Goal: Task Accomplishment & Management: Complete application form

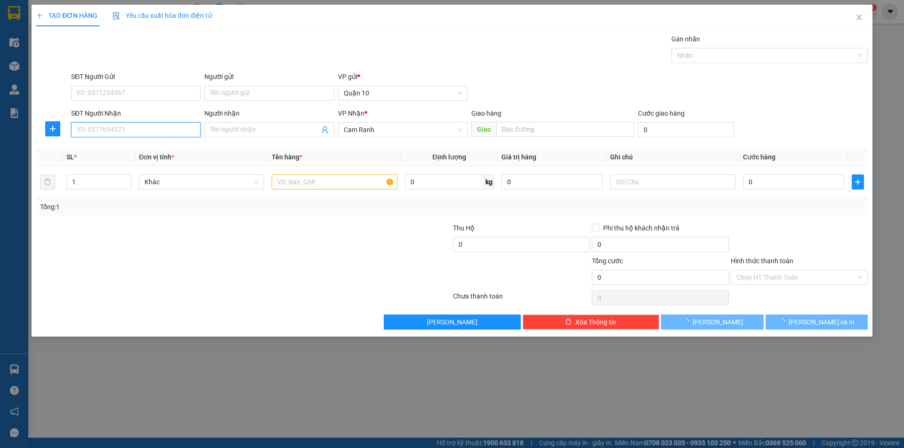
click at [135, 136] on input "SĐT Người Nhận" at bounding box center [135, 129] width 129 height 15
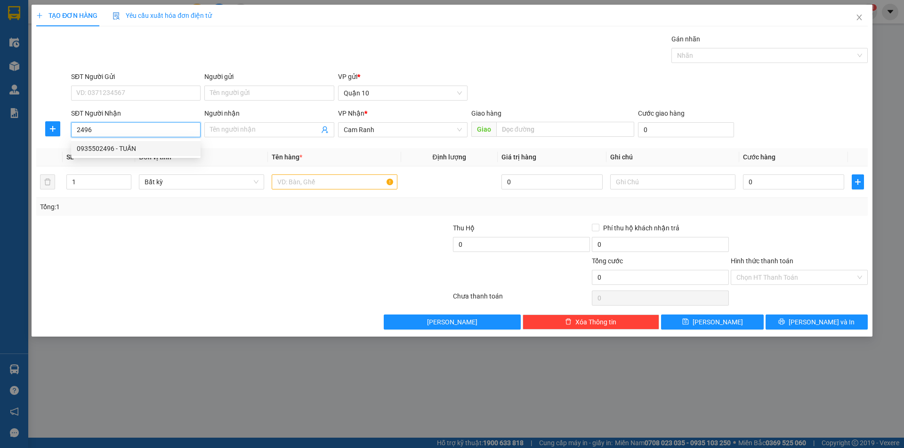
click at [129, 150] on div "0935502496 - TUẤN" at bounding box center [136, 149] width 118 height 10
type input "0935502496"
type input "TUẤN"
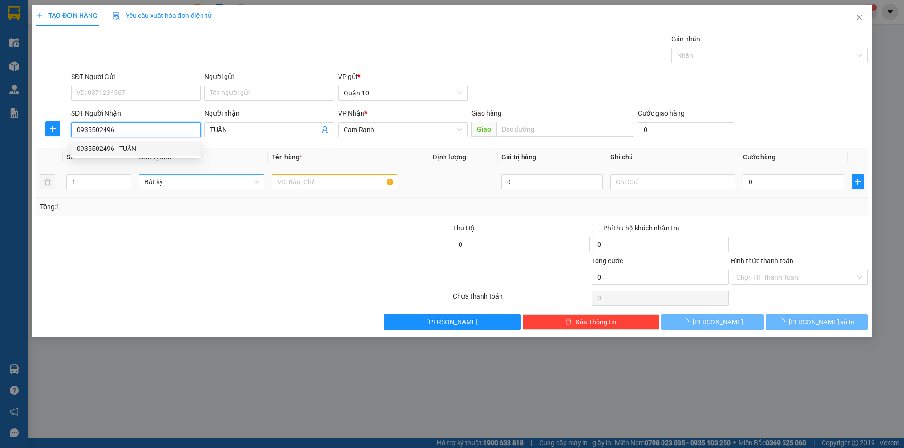
type input "70.000"
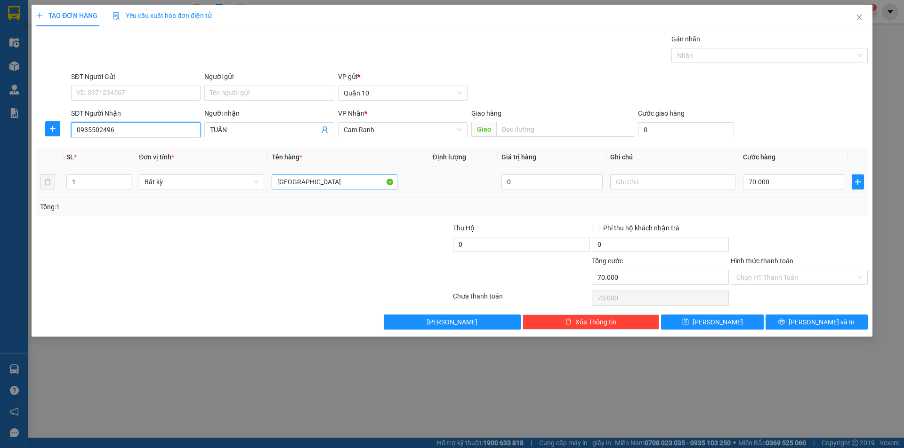
type input "0935502496"
click at [335, 185] on input "[GEOGRAPHIC_DATA]" at bounding box center [334, 182] width 125 height 15
type input "T"
type input "KIỆN [GEOGRAPHIC_DATA]"
click at [756, 174] on div "70.000" at bounding box center [793, 182] width 101 height 19
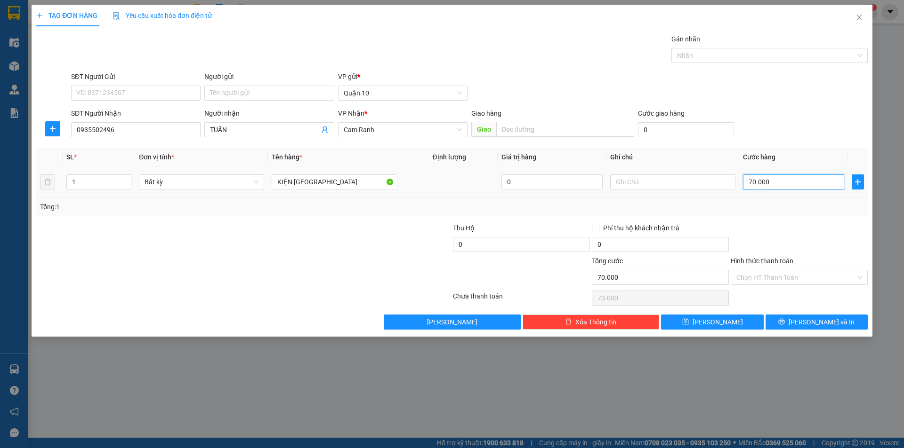
click at [754, 181] on input "70.000" at bounding box center [793, 182] width 101 height 15
type input "5"
type input "50"
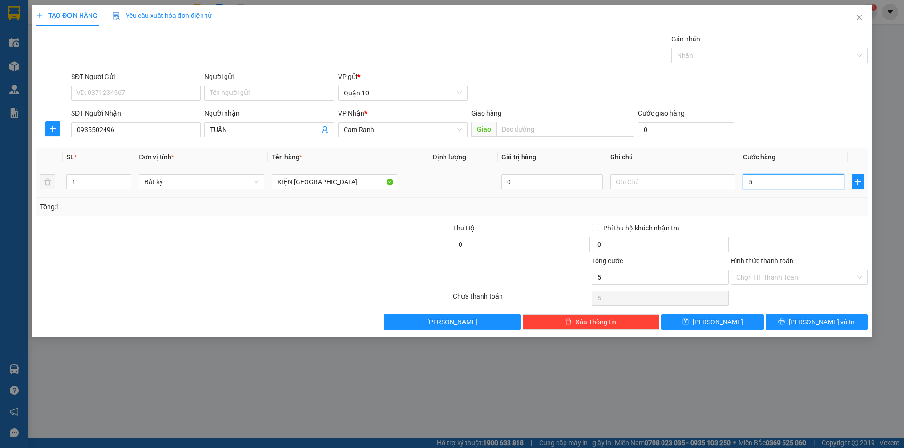
type input "50"
type input "50.000"
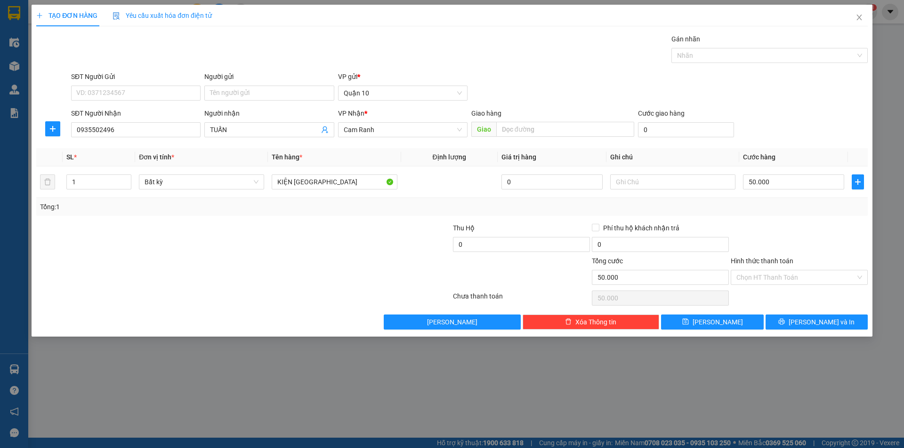
drag, startPoint x: 833, startPoint y: 279, endPoint x: 800, endPoint y: 309, distance: 45.3
click at [832, 280] on input "Hình thức thanh toán" at bounding box center [795, 278] width 119 height 14
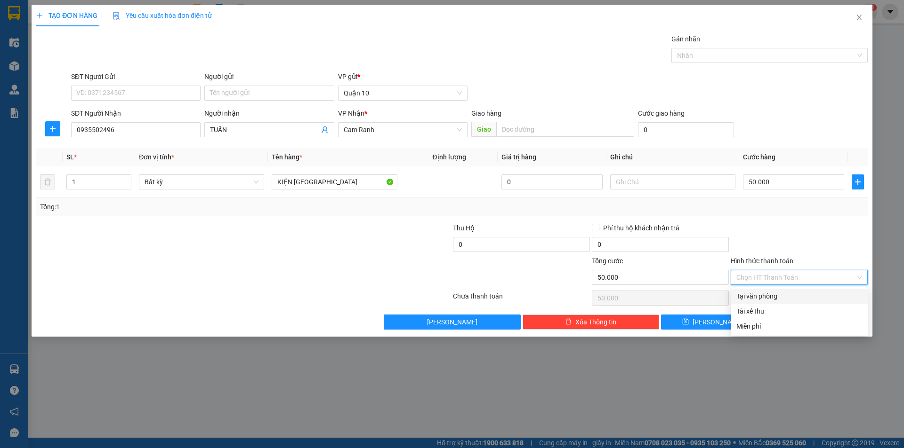
drag, startPoint x: 778, startPoint y: 296, endPoint x: 813, endPoint y: 327, distance: 46.3
click at [778, 297] on div "Tại văn phòng" at bounding box center [799, 296] width 126 height 10
type input "0"
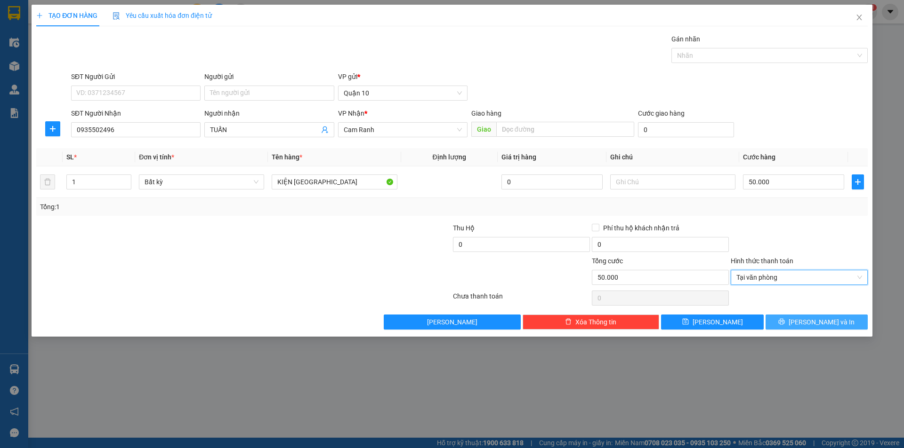
click at [813, 327] on span "[PERSON_NAME] và In" at bounding box center [821, 322] width 66 height 10
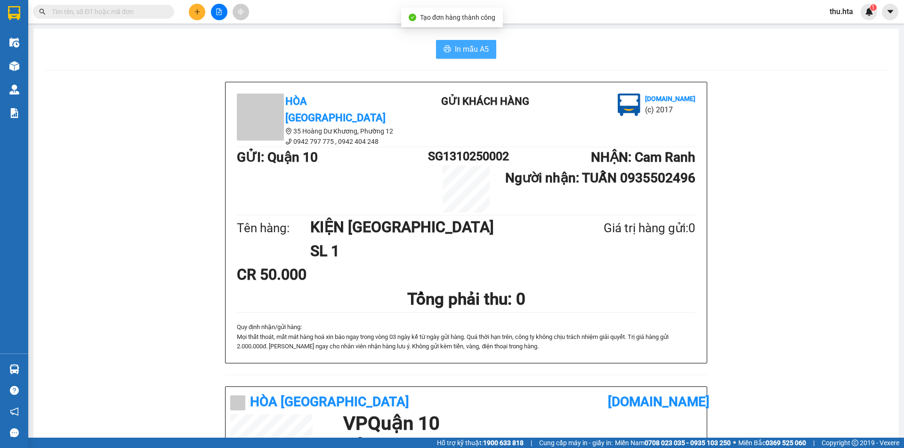
drag, startPoint x: 446, startPoint y: 55, endPoint x: 488, endPoint y: 119, distance: 77.0
click at [447, 57] on button "In mẫu A5" at bounding box center [466, 49] width 60 height 19
click at [199, 12] on button at bounding box center [197, 12] width 16 height 16
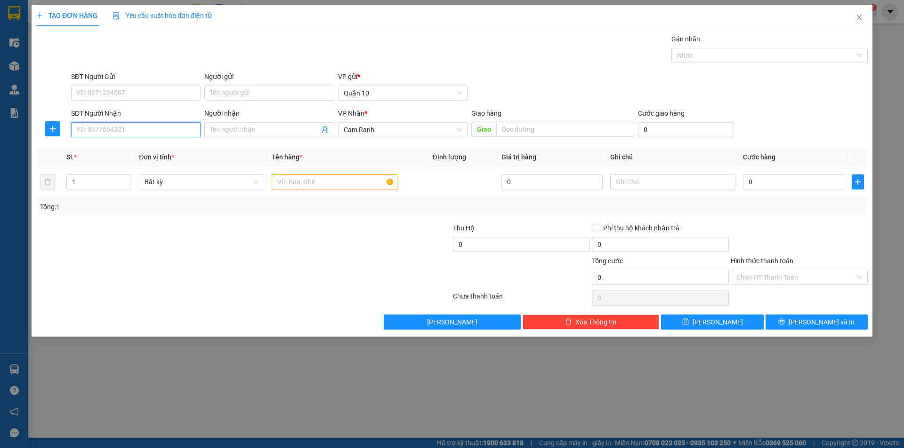
click at [136, 132] on input "SĐT Người Nhận" at bounding box center [135, 129] width 129 height 15
click at [145, 147] on div "0949489831 - THÁI ĐLMQ" at bounding box center [136, 149] width 118 height 10
type input "0949489831"
type input "THÁI ĐLMQ"
type input "40.000"
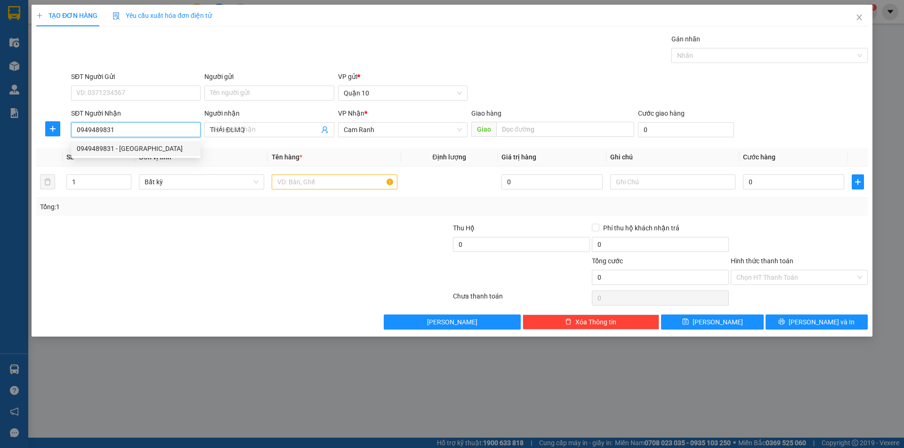
type input "40.000"
type input "0949489831"
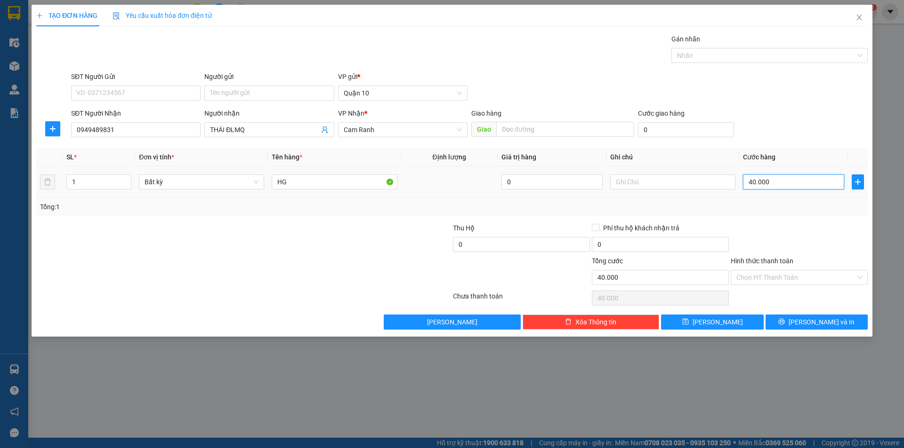
click at [779, 178] on input "40.000" at bounding box center [793, 182] width 101 height 15
click at [334, 181] on input "HG" at bounding box center [334, 182] width 125 height 15
type input "HG (đt samsung)"
click at [672, 184] on input "text" at bounding box center [672, 182] width 125 height 15
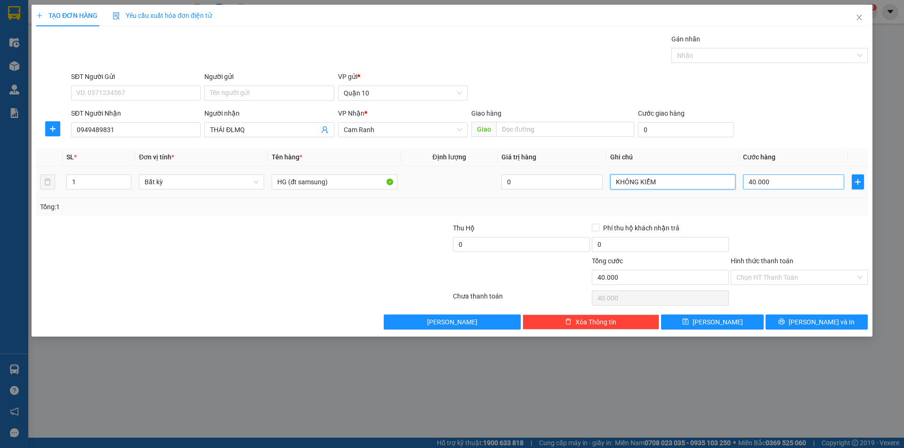
type input "KHÔNG KIỂM"
click at [776, 179] on input "40.000" at bounding box center [793, 182] width 101 height 15
type input "7"
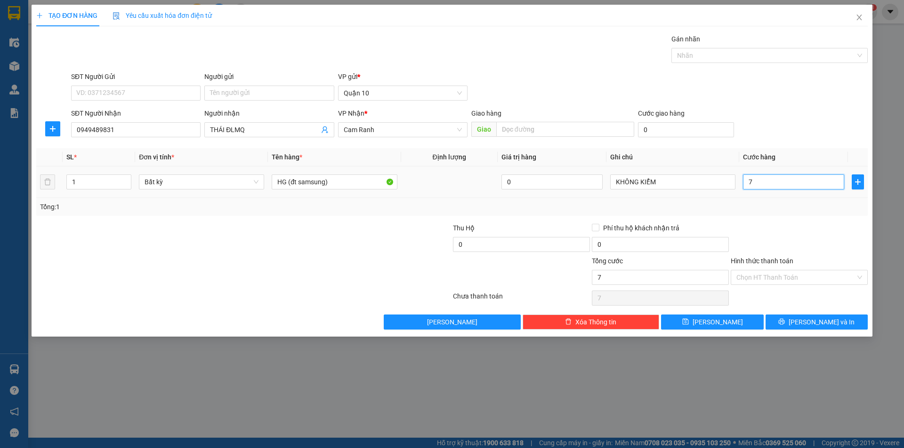
type input "70"
type input "70.000"
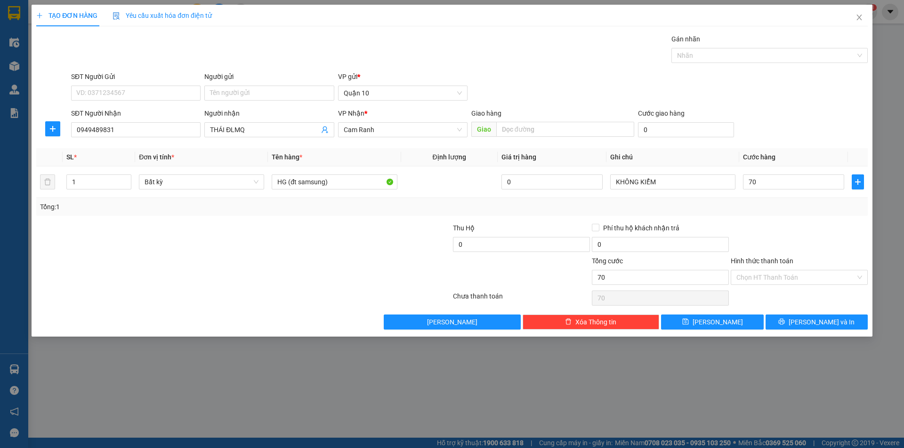
type input "70.000"
drag, startPoint x: 812, startPoint y: 225, endPoint x: 718, endPoint y: 319, distance: 132.4
click at [811, 226] on div at bounding box center [798, 239] width 139 height 33
drag, startPoint x: 803, startPoint y: 199, endPoint x: 812, endPoint y: 237, distance: 39.3
click at [803, 198] on div "Tổng: 1" at bounding box center [451, 207] width 831 height 18
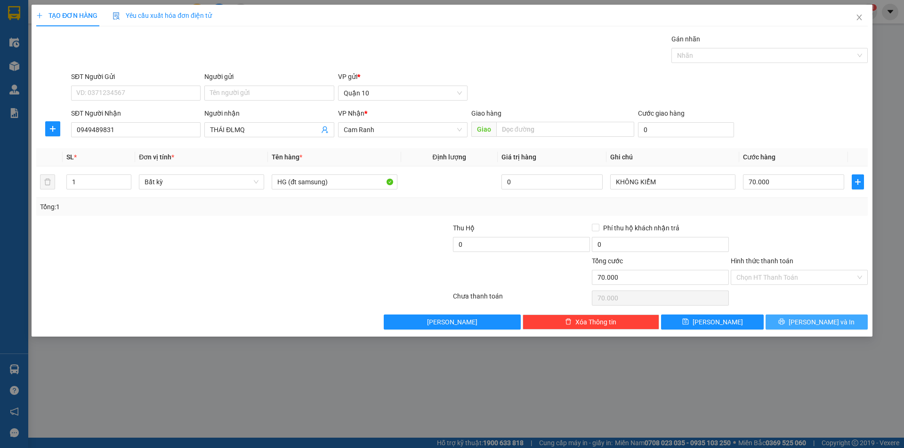
drag, startPoint x: 801, startPoint y: 316, endPoint x: 809, endPoint y: 246, distance: 70.5
click at [809, 246] on div "Transit Pickup Surcharge Ids Transit Deliver Surcharge Ids Transit Deliver Surc…" at bounding box center [451, 182] width 831 height 296
click at [813, 214] on div "Tổng: 1" at bounding box center [451, 207] width 831 height 18
click at [768, 222] on div "Transit Pickup Surcharge Ids Transit Deliver Surcharge Ids Transit Deliver Surc…" at bounding box center [451, 182] width 831 height 296
click at [784, 224] on div at bounding box center [798, 239] width 139 height 33
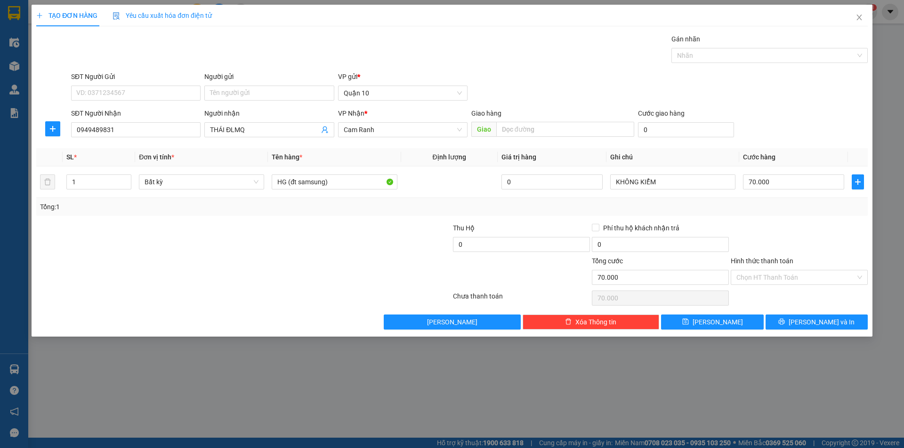
click at [808, 217] on div "Transit Pickup Surcharge Ids Transit Deliver Surcharge Ids Transit Deliver Surc…" at bounding box center [451, 182] width 831 height 296
click at [782, 202] on div "Tổng: 1" at bounding box center [452, 207] width 824 height 10
click at [817, 245] on div at bounding box center [798, 239] width 139 height 33
click at [794, 284] on input "Hình thức thanh toán" at bounding box center [795, 278] width 119 height 14
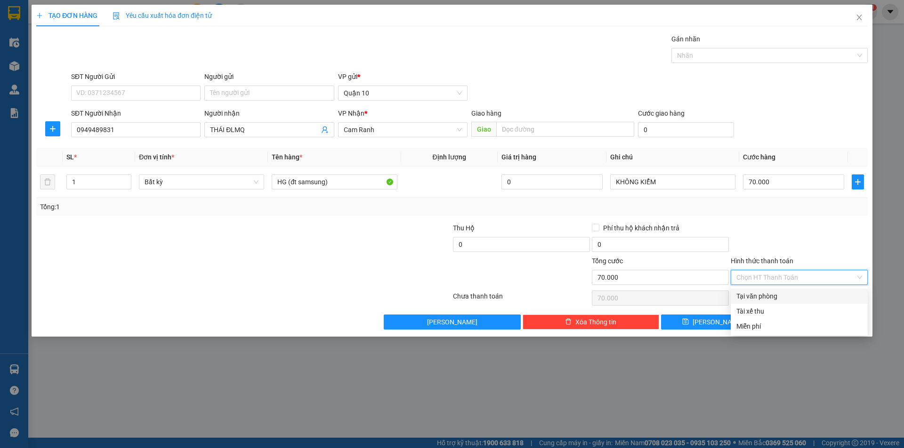
drag, startPoint x: 807, startPoint y: 228, endPoint x: 807, endPoint y: 239, distance: 11.3
click at [807, 229] on div at bounding box center [798, 239] width 139 height 33
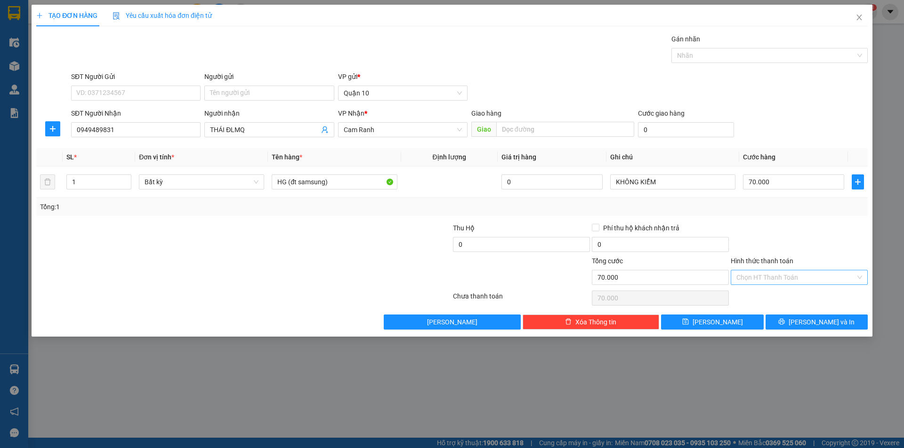
drag, startPoint x: 821, startPoint y: 224, endPoint x: 830, endPoint y: 274, distance: 51.6
click at [820, 227] on div at bounding box center [798, 239] width 139 height 33
drag, startPoint x: 813, startPoint y: 280, endPoint x: 772, endPoint y: 284, distance: 41.5
click at [813, 280] on input "Hình thức thanh toán" at bounding box center [795, 278] width 119 height 14
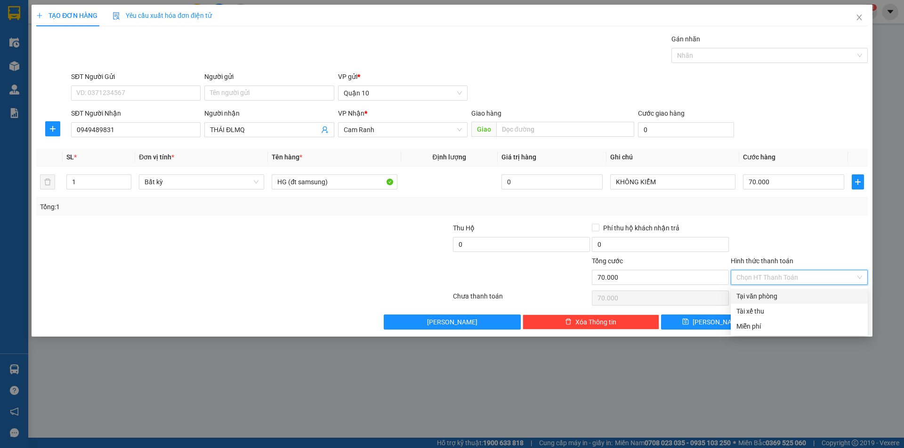
drag, startPoint x: 766, startPoint y: 297, endPoint x: 800, endPoint y: 307, distance: 35.4
click at [773, 298] on div "Tại văn phòng" at bounding box center [799, 296] width 126 height 10
type input "0"
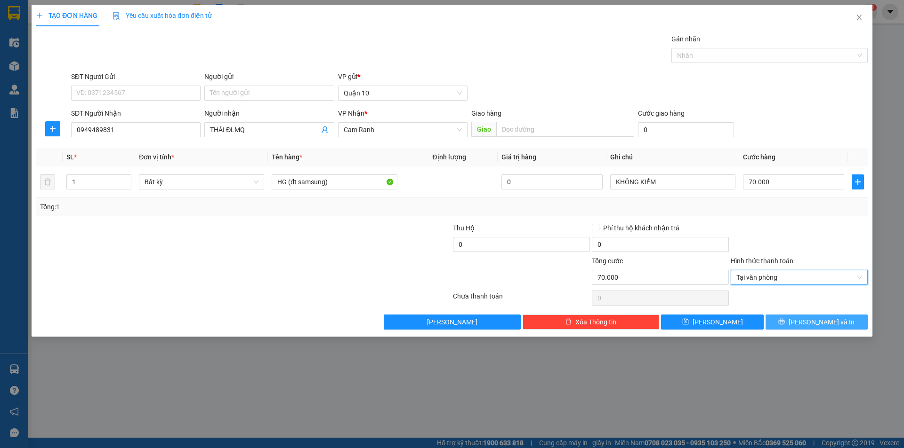
click at [821, 322] on span "[PERSON_NAME] và In" at bounding box center [821, 322] width 66 height 10
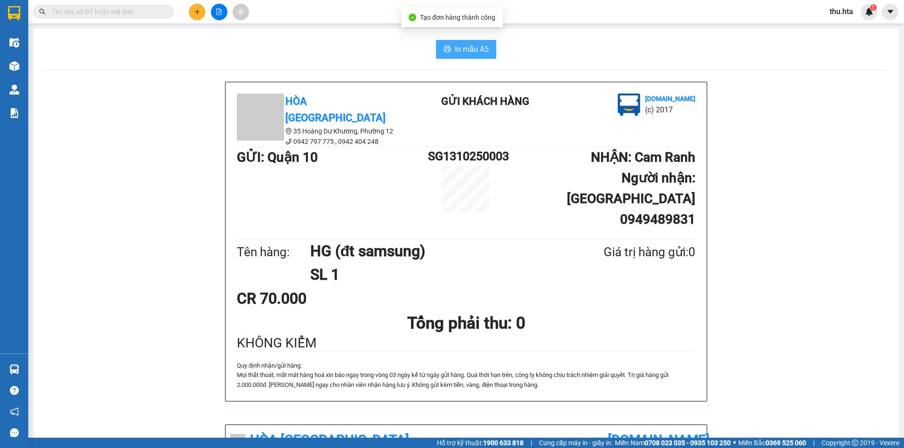
drag, startPoint x: 470, startPoint y: 44, endPoint x: 466, endPoint y: 50, distance: 7.2
click at [468, 45] on span "In mẫu A5" at bounding box center [472, 49] width 34 height 12
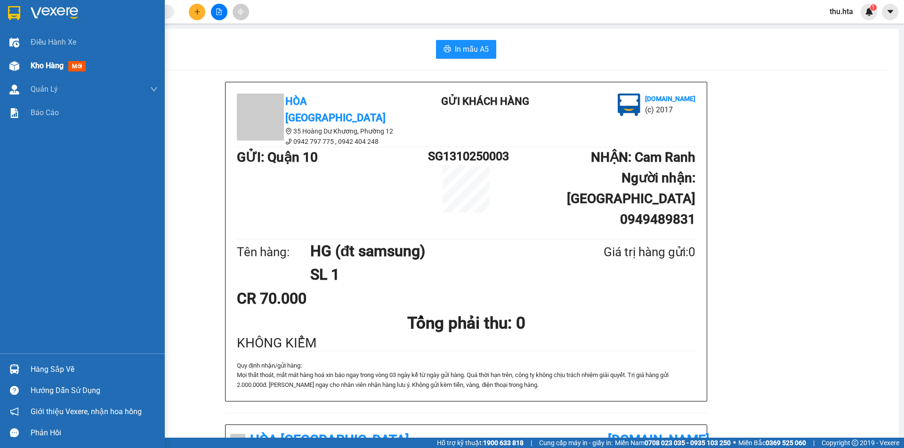
drag, startPoint x: 31, startPoint y: 66, endPoint x: 45, endPoint y: 73, distance: 16.2
click at [31, 67] on span "Kho hàng" at bounding box center [47, 65] width 33 height 9
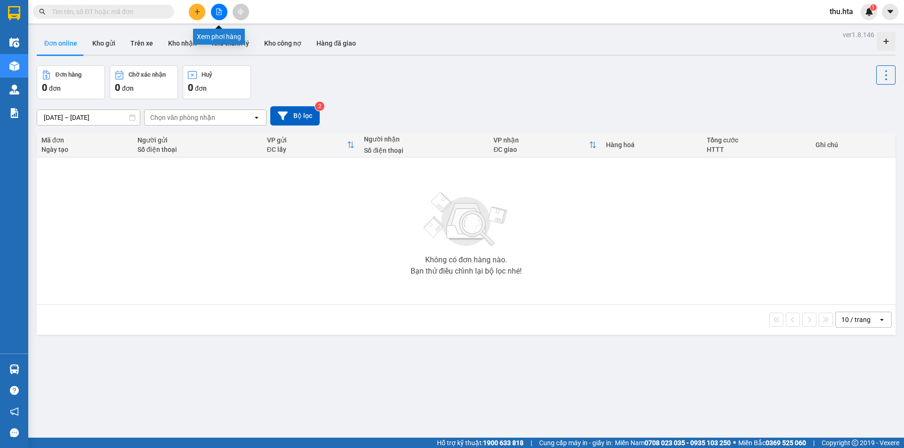
click at [221, 17] on button at bounding box center [219, 12] width 16 height 16
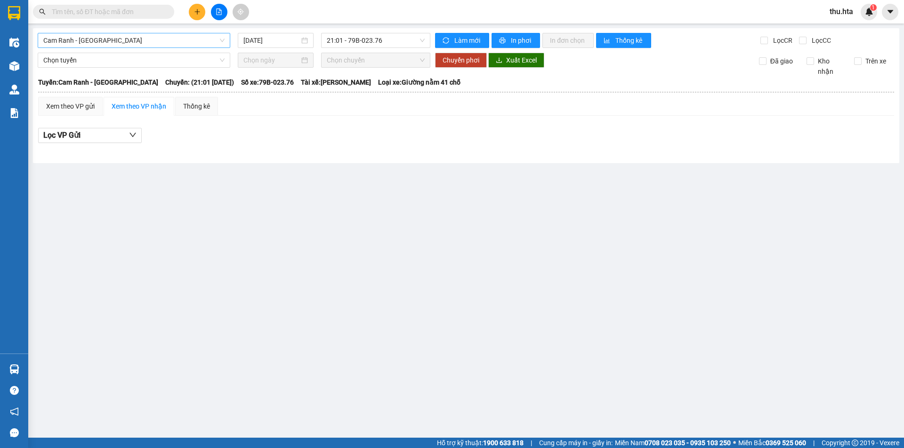
click at [125, 44] on span "Cam Ranh - [GEOGRAPHIC_DATA]" at bounding box center [133, 40] width 181 height 14
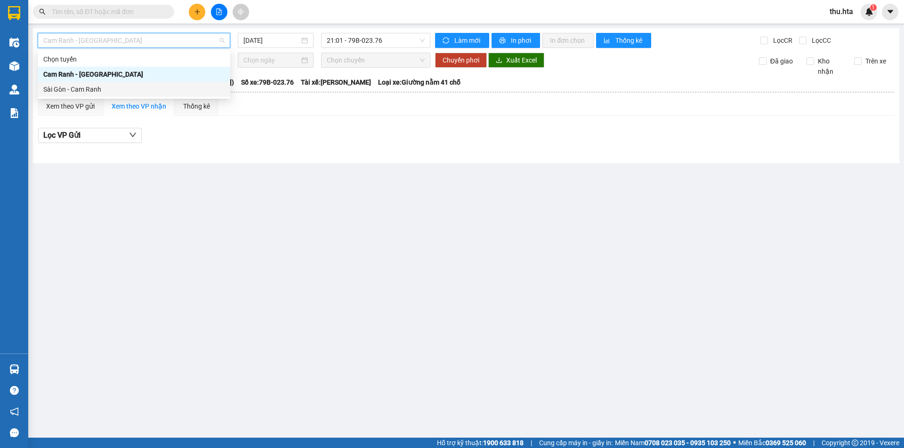
click at [108, 91] on div "Sài Gòn - Cam Ranh" at bounding box center [133, 89] width 181 height 10
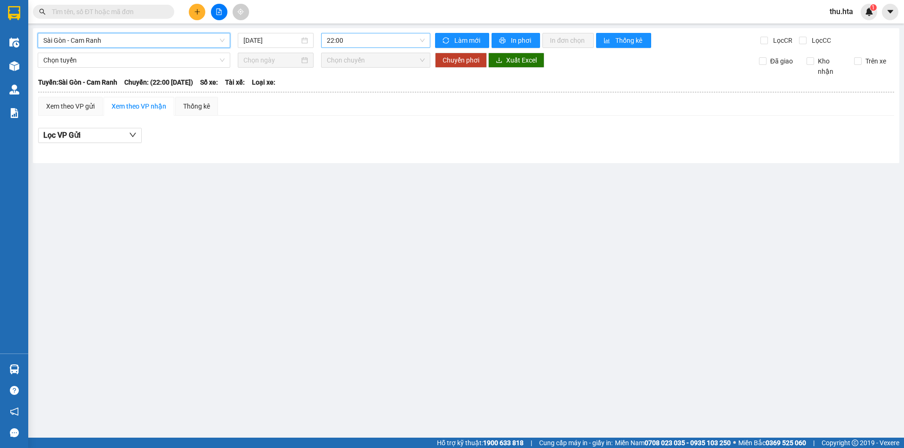
click at [378, 42] on span "22:00" at bounding box center [376, 40] width 98 height 14
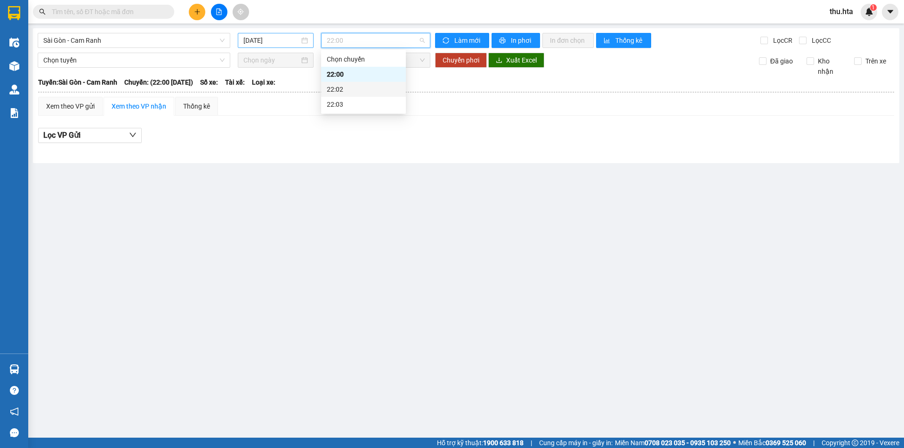
click at [289, 47] on div "[DATE]" at bounding box center [276, 40] width 76 height 15
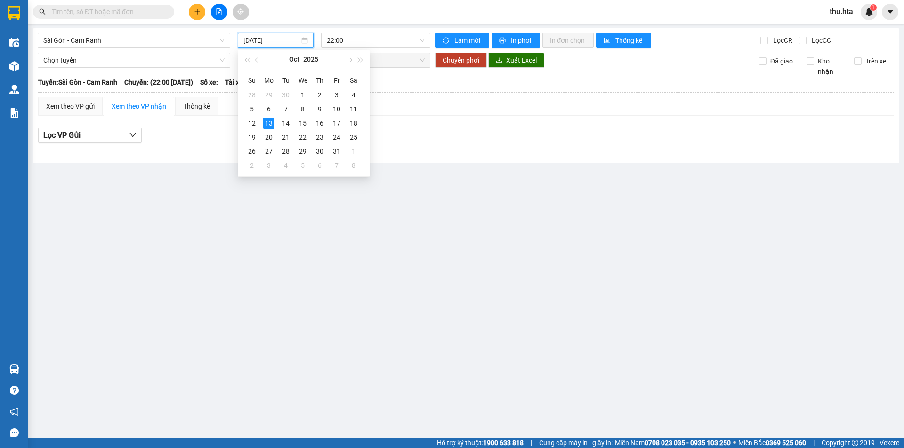
drag, startPoint x: 216, startPoint y: 260, endPoint x: 266, endPoint y: 126, distance: 143.7
click at [222, 257] on main "[GEOGRAPHIC_DATA] - Cam Ranh [DATE] 22:00 Làm mới In phơi In đơn chọn Thống kê …" at bounding box center [452, 219] width 904 height 438
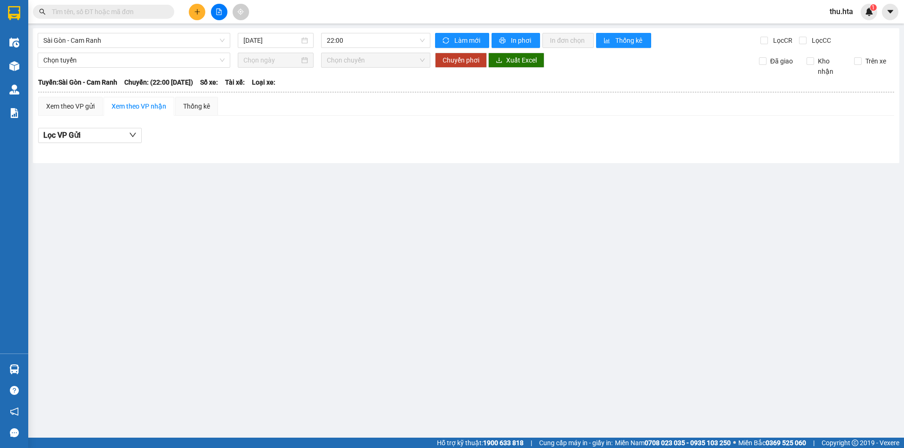
drag, startPoint x: 68, startPoint y: 113, endPoint x: 103, endPoint y: 115, distance: 34.9
click at [75, 115] on div "Xem theo VP gửi" at bounding box center [70, 106] width 64 height 19
click at [80, 111] on div "Xem theo VP gửi" at bounding box center [70, 106] width 48 height 10
drag, startPoint x: 72, startPoint y: 104, endPoint x: 86, endPoint y: 104, distance: 14.1
click at [76, 104] on div "Xem theo VP gửi" at bounding box center [70, 106] width 48 height 10
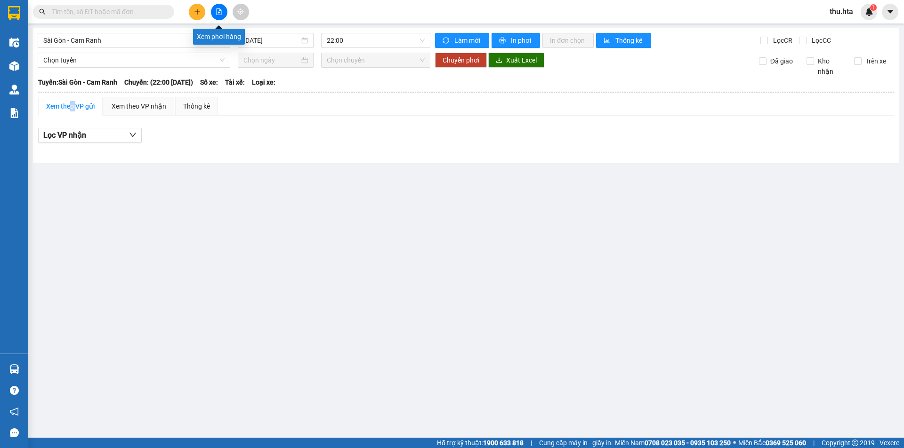
click at [222, 11] on icon "file-add" at bounding box center [219, 11] width 7 height 7
click at [269, 42] on input "[DATE]" at bounding box center [271, 40] width 56 height 10
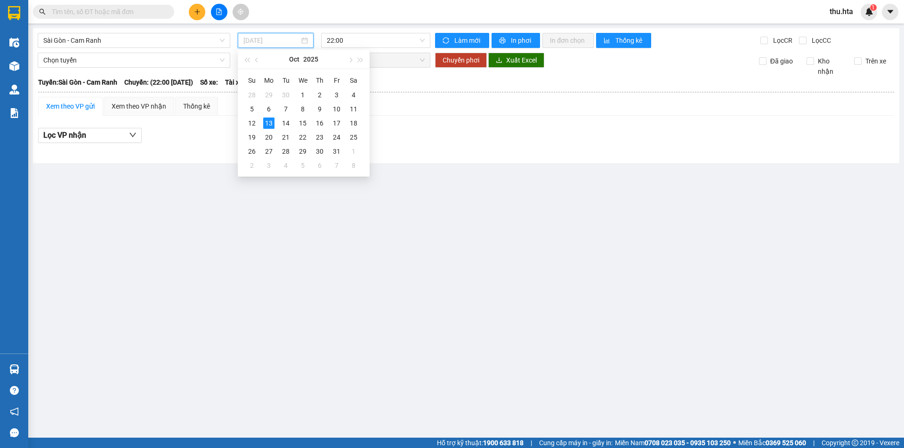
drag, startPoint x: 270, startPoint y: 124, endPoint x: 304, endPoint y: 121, distance: 34.0
click at [270, 124] on div "13" at bounding box center [268, 123] width 11 height 11
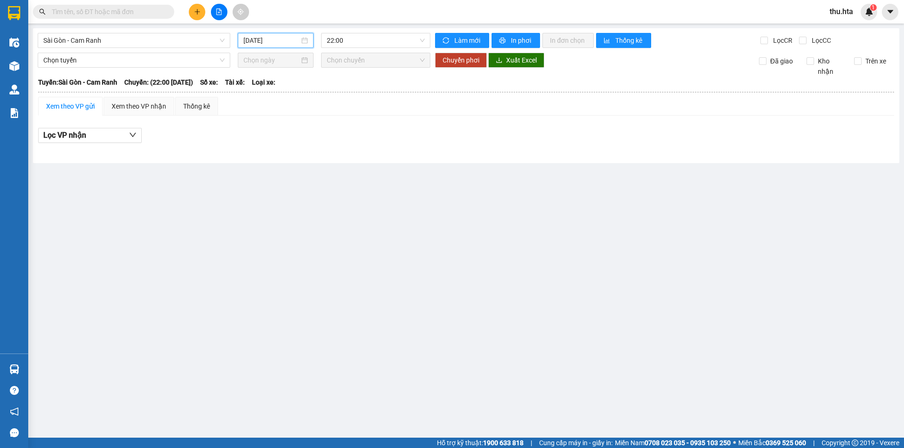
drag, startPoint x: 373, startPoint y: 41, endPoint x: 371, endPoint y: 48, distance: 6.9
click at [373, 44] on span "22:00" at bounding box center [376, 40] width 98 height 14
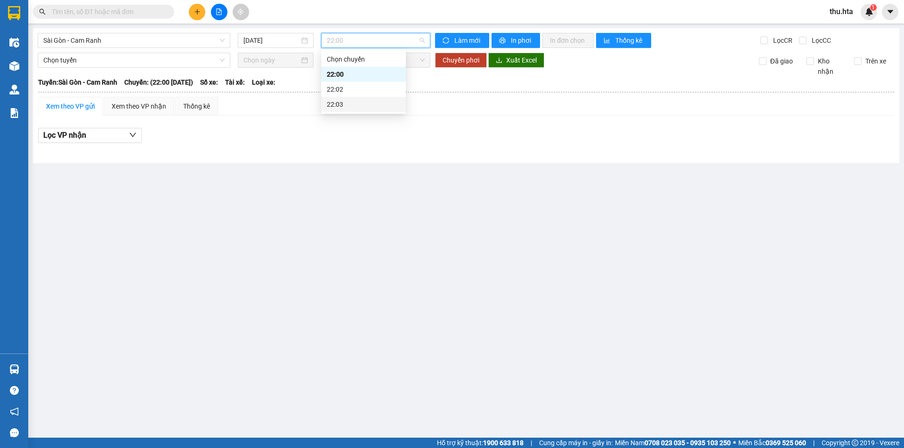
click at [244, 166] on main "[GEOGRAPHIC_DATA] - Cam Ranh [DATE] 22:00 Làm mới In phơi In đơn chọn Thống kê …" at bounding box center [452, 219] width 904 height 438
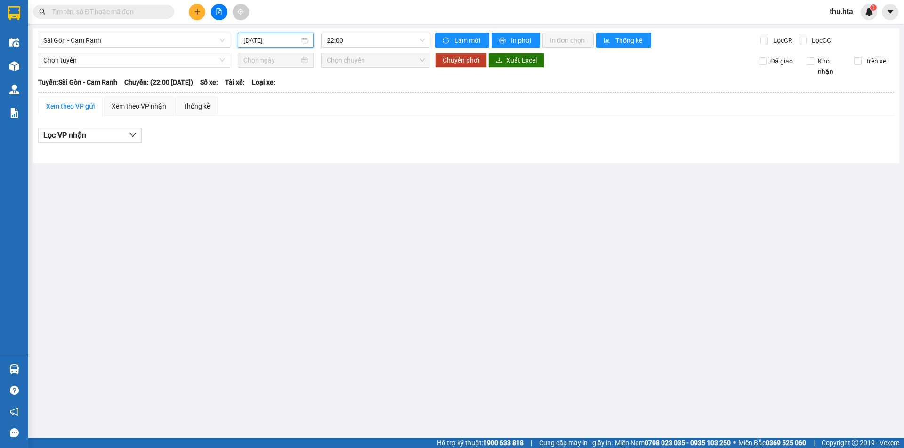
click at [280, 44] on input "[DATE]" at bounding box center [271, 40] width 56 height 10
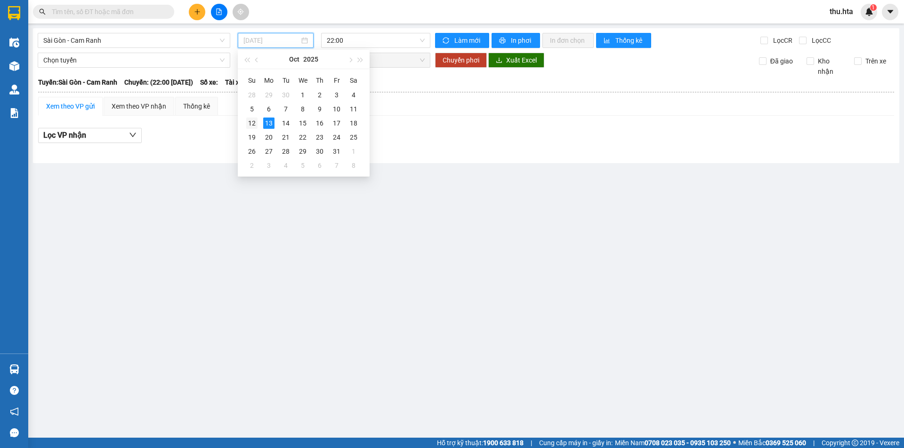
click at [254, 123] on div "12" at bounding box center [251, 123] width 11 height 11
type input "[DATE]"
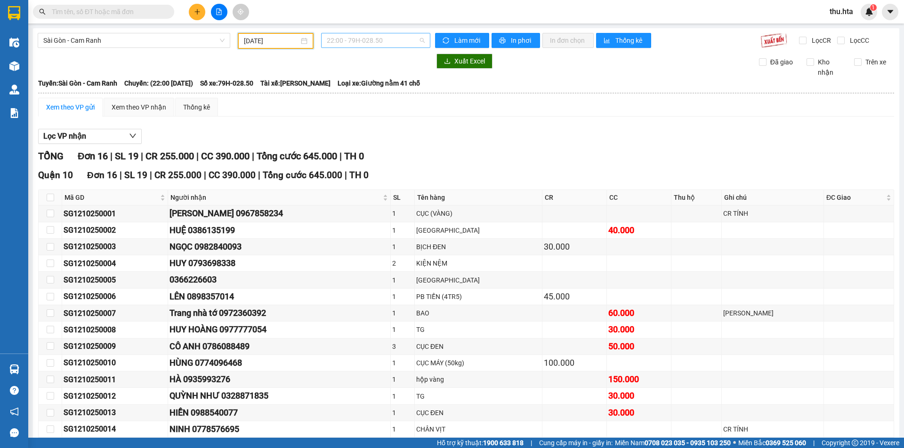
click at [375, 40] on span "22:00 - 79H-028.50" at bounding box center [376, 40] width 98 height 14
click at [373, 90] on div "22:03 - 79B-005.79" at bounding box center [360, 89] width 73 height 10
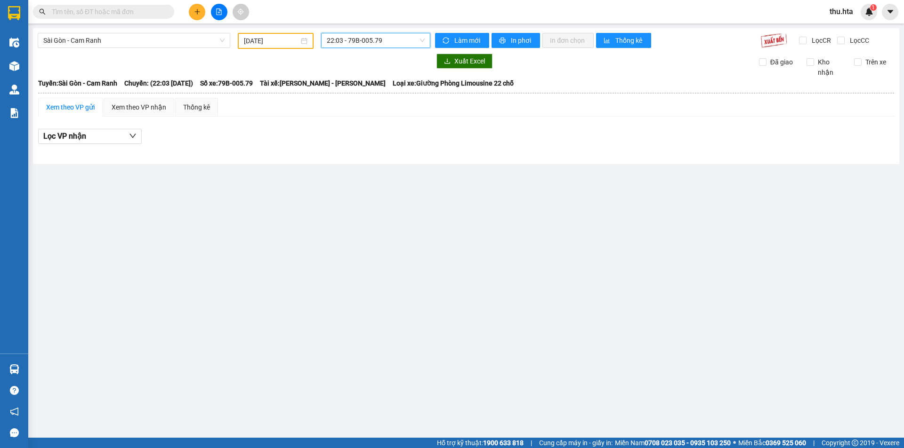
drag, startPoint x: 363, startPoint y: 41, endPoint x: 361, endPoint y: 50, distance: 9.1
click at [363, 41] on span "22:03 - 79B-005.79" at bounding box center [376, 40] width 98 height 14
drag, startPoint x: 361, startPoint y: 65, endPoint x: 361, endPoint y: 71, distance: 5.2
click at [361, 71] on div "Chọn chuyến 22:00 - 79H-028.50 22:03 - 79B-005.79" at bounding box center [363, 74] width 85 height 45
click at [364, 77] on div "22:00 - 79H-028.50" at bounding box center [363, 74] width 73 height 10
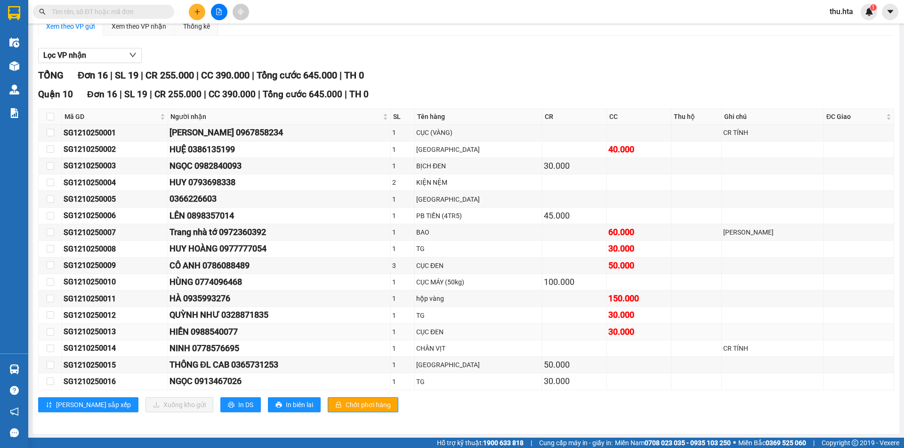
scroll to position [82, 0]
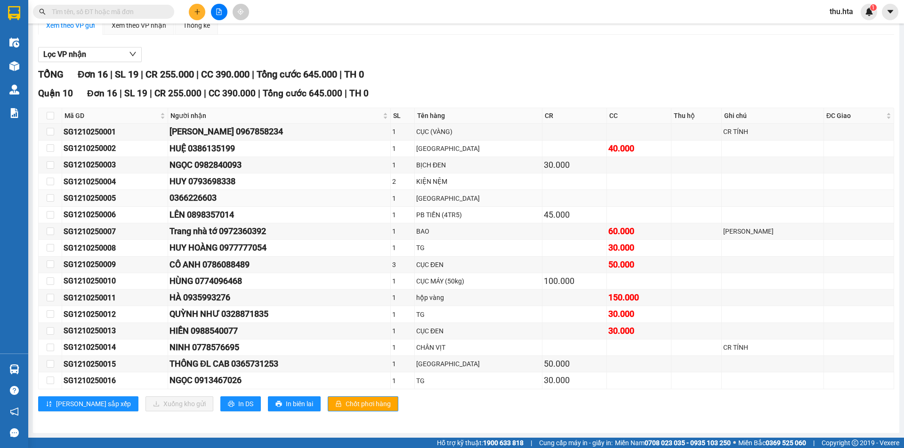
drag, startPoint x: 163, startPoint y: 200, endPoint x: 75, endPoint y: 198, distance: 88.5
click at [163, 201] on div "SG1210250005" at bounding box center [115, 198] width 103 height 12
drag, startPoint x: 54, startPoint y: 199, endPoint x: 48, endPoint y: 199, distance: 5.6
click at [53, 199] on td at bounding box center [51, 198] width 24 height 16
click at [48, 201] on input "checkbox" at bounding box center [51, 198] width 8 height 8
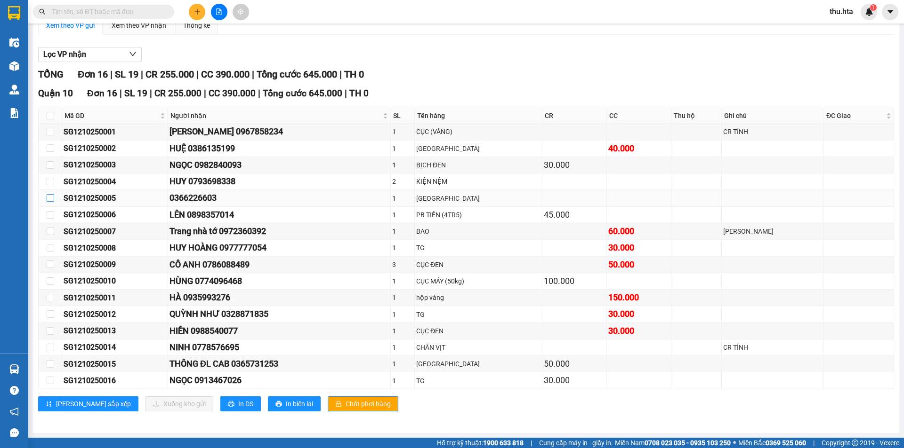
checkbox input "true"
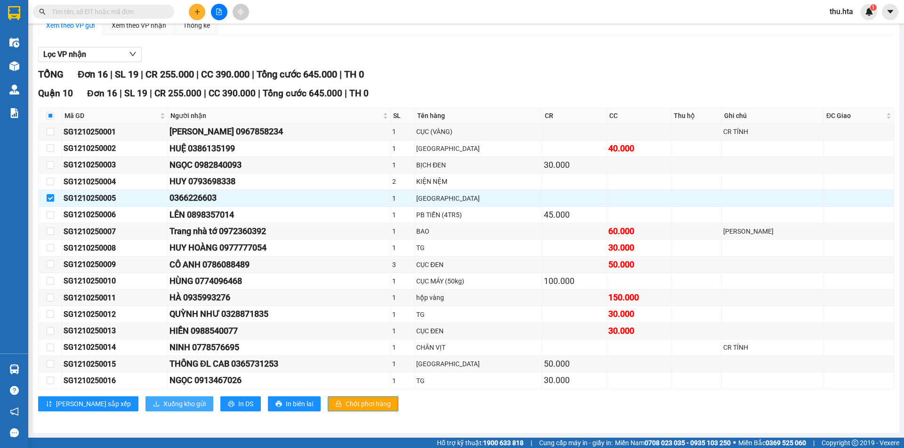
click at [163, 401] on span "Xuống kho gửi" at bounding box center [184, 404] width 42 height 10
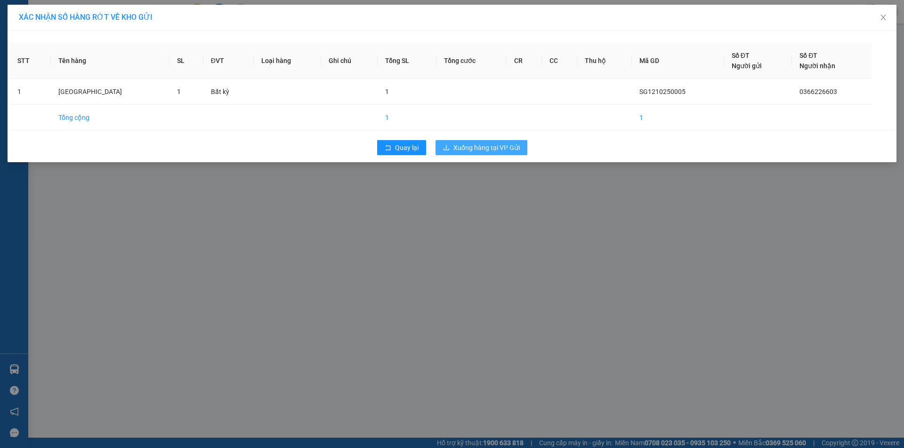
click at [491, 144] on span "Xuống hàng tại VP Gửi" at bounding box center [486, 148] width 66 height 10
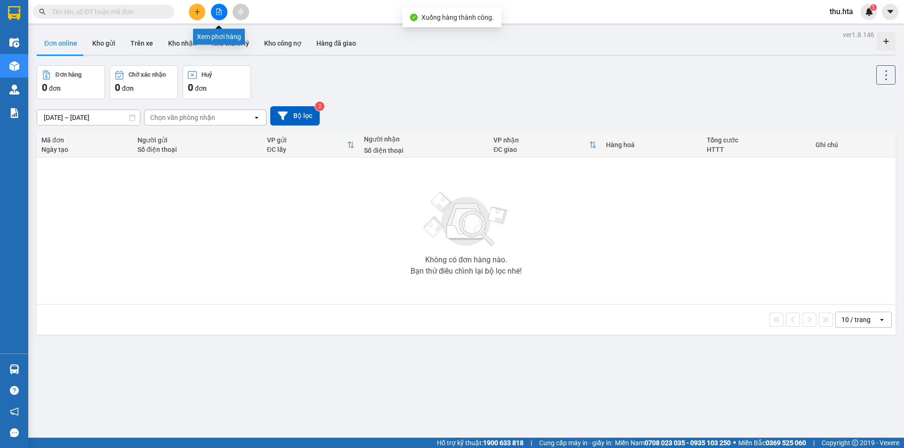
click at [216, 11] on icon "file-add" at bounding box center [218, 11] width 5 height 7
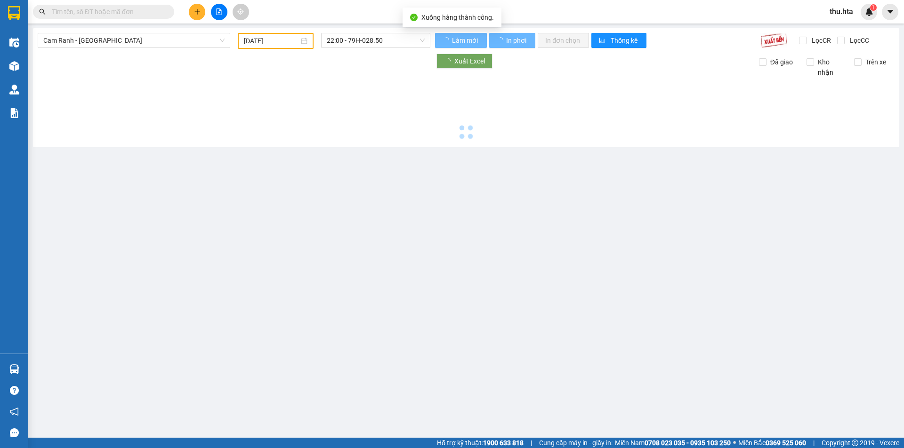
type input "[DATE]"
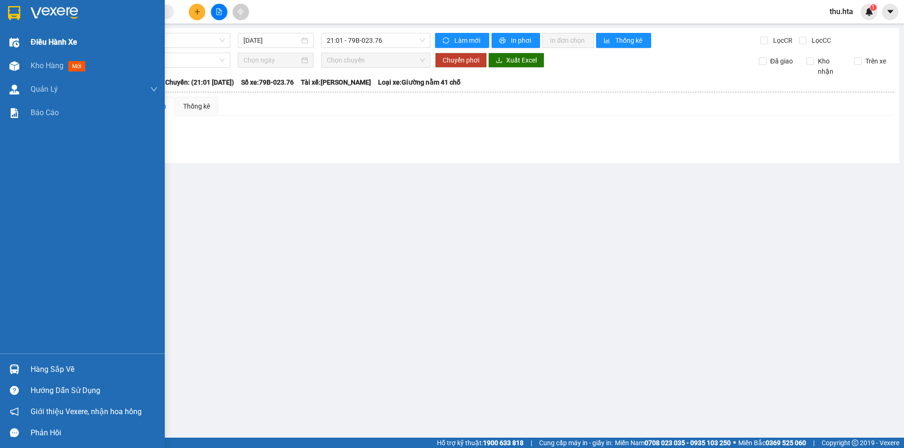
click at [23, 45] on div "Điều hành xe" at bounding box center [82, 43] width 165 height 24
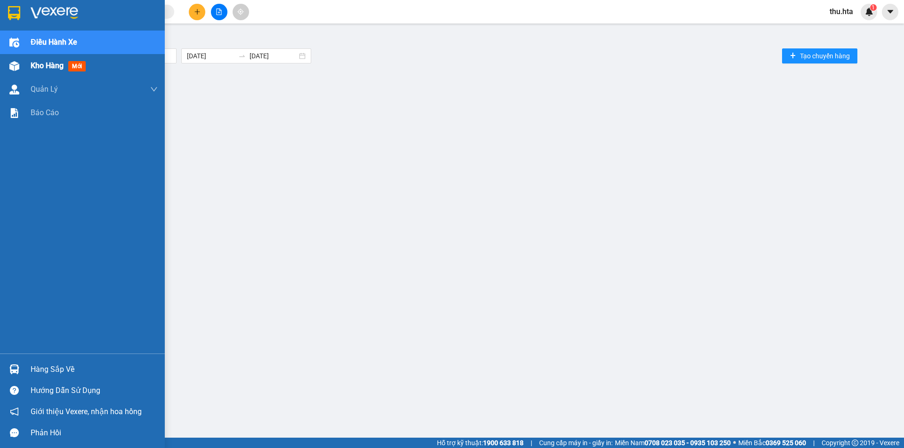
click at [22, 64] on div at bounding box center [14, 66] width 16 height 16
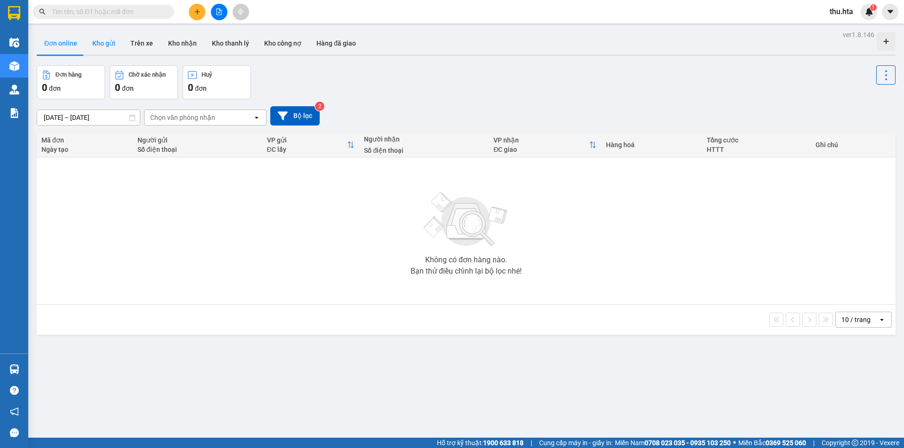
click at [108, 47] on button "Kho gửi" at bounding box center [104, 43] width 38 height 23
type input "[DATE] – [DATE]"
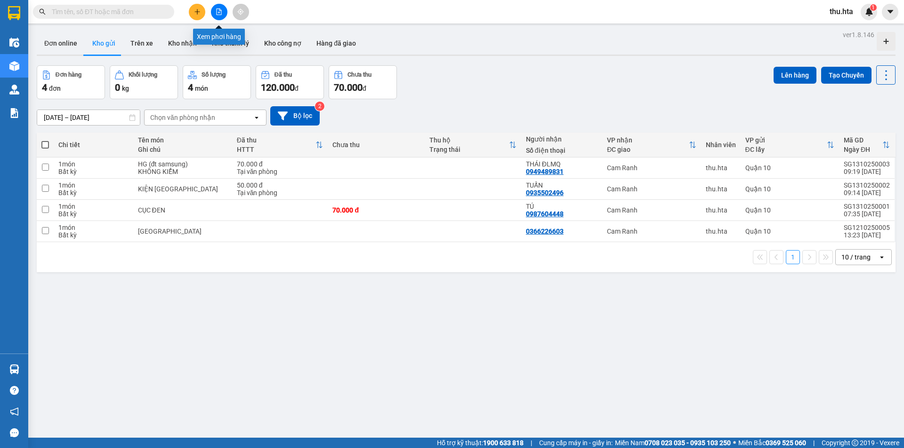
click at [216, 9] on icon "file-add" at bounding box center [219, 11] width 7 height 7
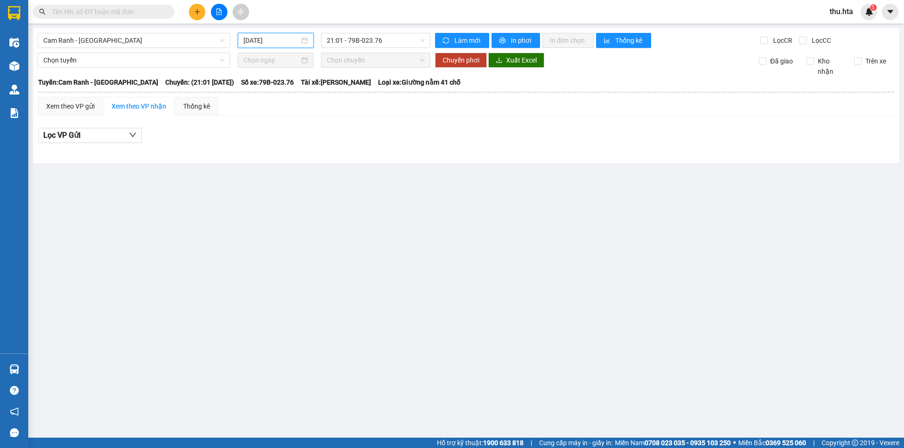
click at [268, 39] on input "[DATE]" at bounding box center [271, 40] width 56 height 10
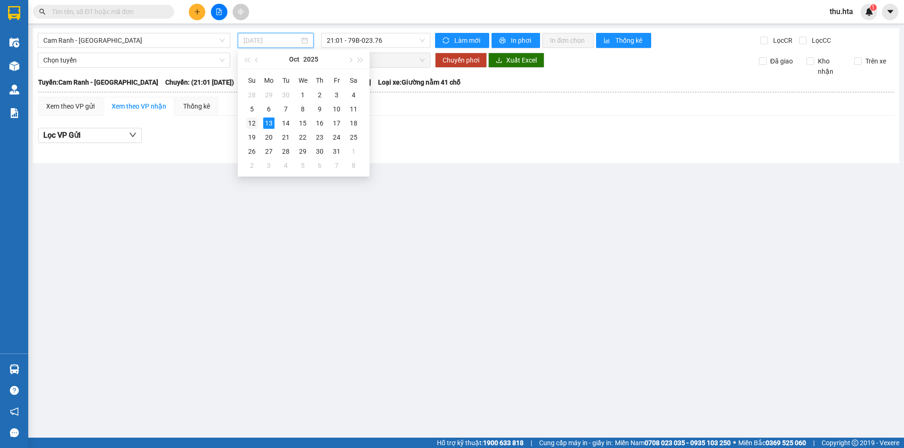
click at [257, 124] on td "12" at bounding box center [251, 123] width 17 height 14
type input "[DATE]"
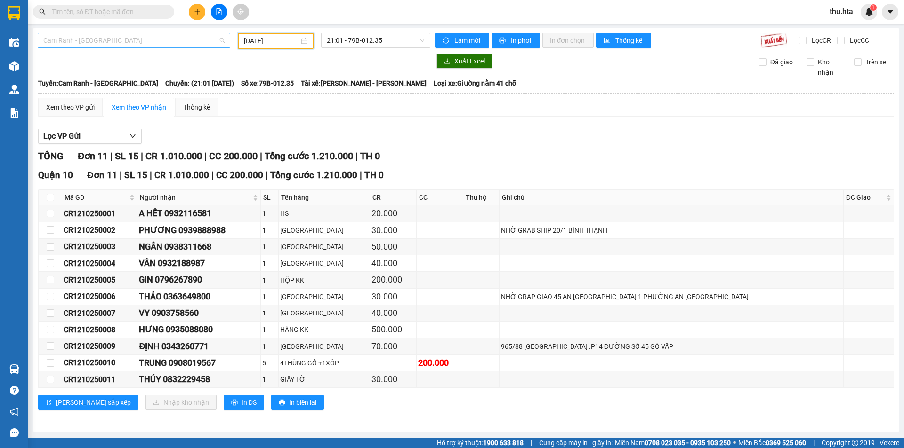
click at [148, 44] on span "Cam Ranh - [GEOGRAPHIC_DATA]" at bounding box center [133, 40] width 181 height 14
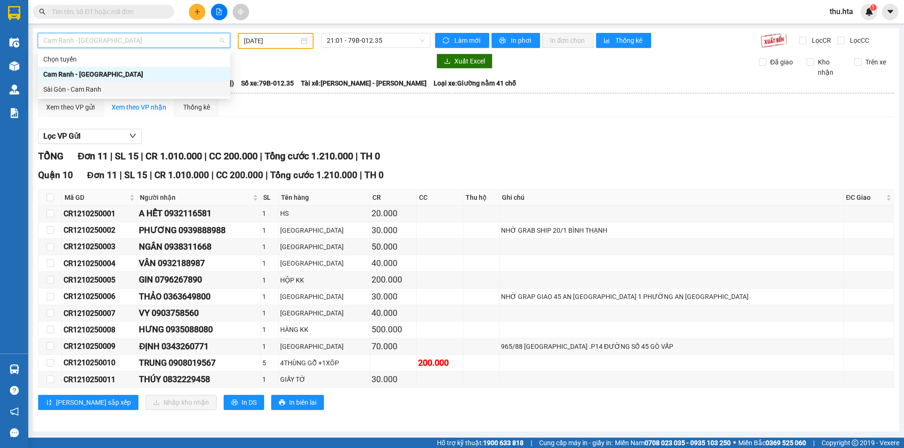
click at [104, 92] on div "Sài Gòn - Cam Ranh" at bounding box center [133, 89] width 181 height 10
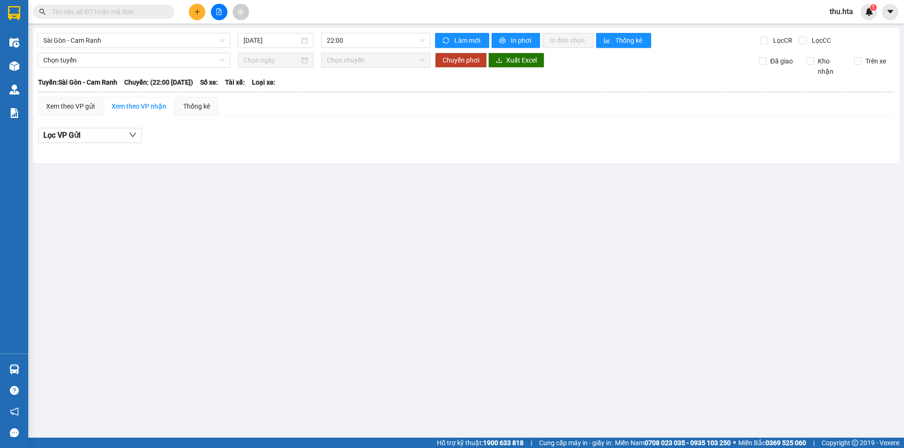
drag, startPoint x: 278, startPoint y: 46, endPoint x: 270, endPoint y: 83, distance: 38.6
click at [278, 45] on div "[DATE]" at bounding box center [276, 40] width 76 height 15
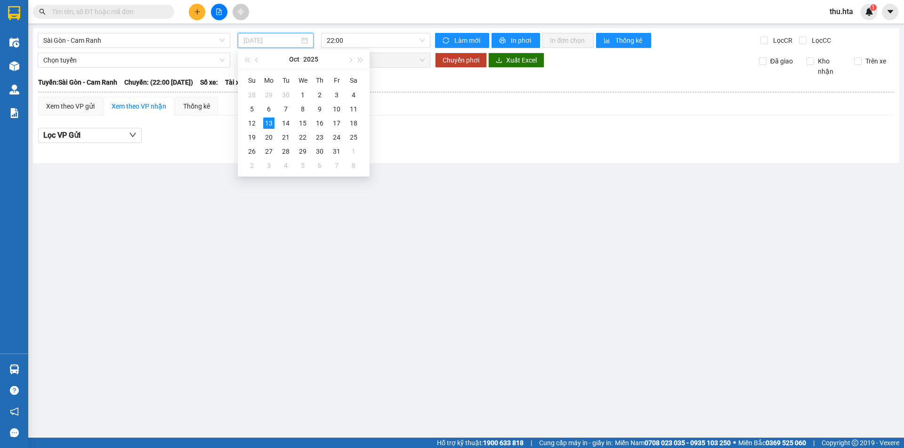
drag, startPoint x: 247, startPoint y: 121, endPoint x: 239, endPoint y: 178, distance: 57.0
click at [248, 121] on div "12" at bounding box center [251, 123] width 11 height 11
type input "[DATE]"
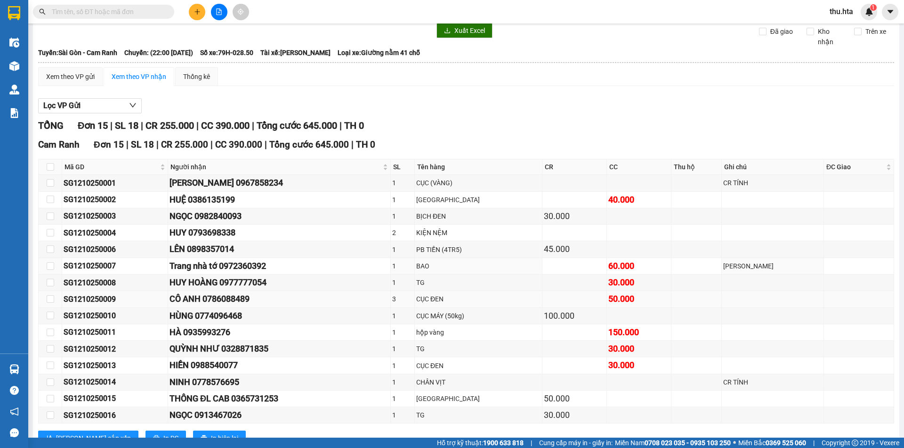
scroll to position [47, 0]
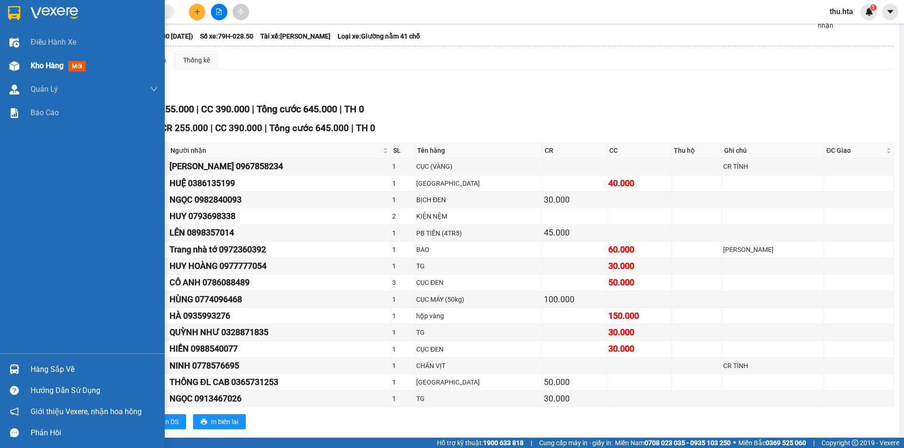
click at [18, 73] on div at bounding box center [14, 66] width 16 height 16
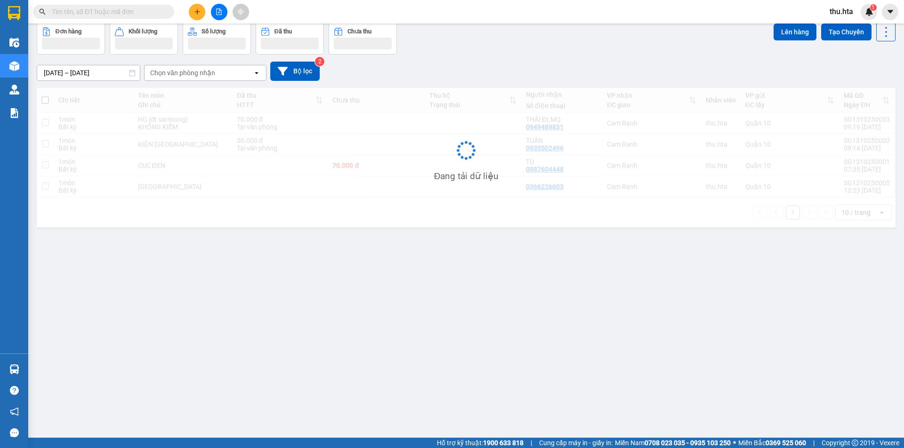
scroll to position [43, 0]
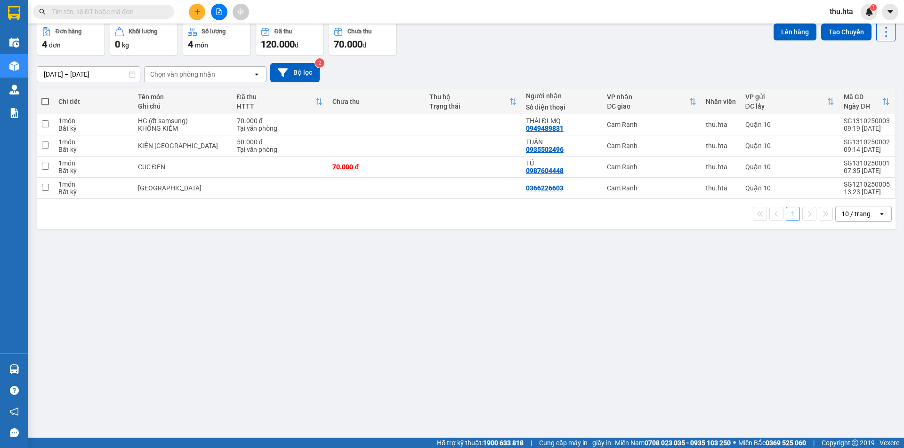
click at [856, 218] on div "10 / trang" at bounding box center [855, 213] width 29 height 9
click at [850, 323] on div "100 / trang" at bounding box center [856, 318] width 56 height 17
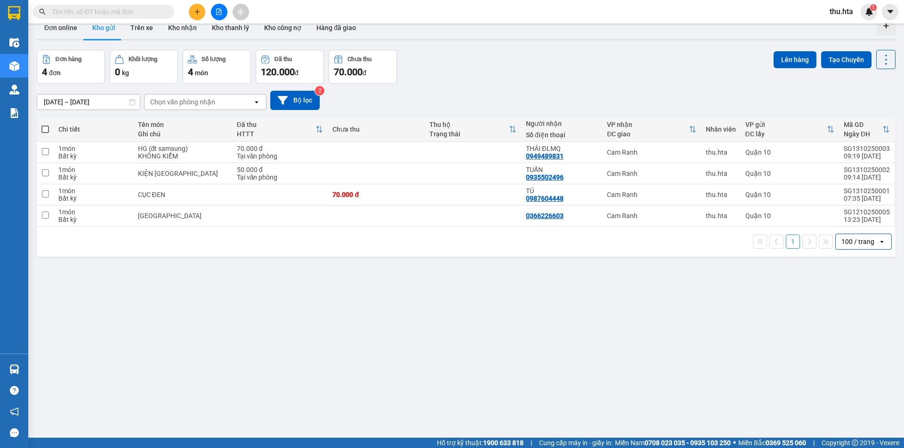
scroll to position [0, 0]
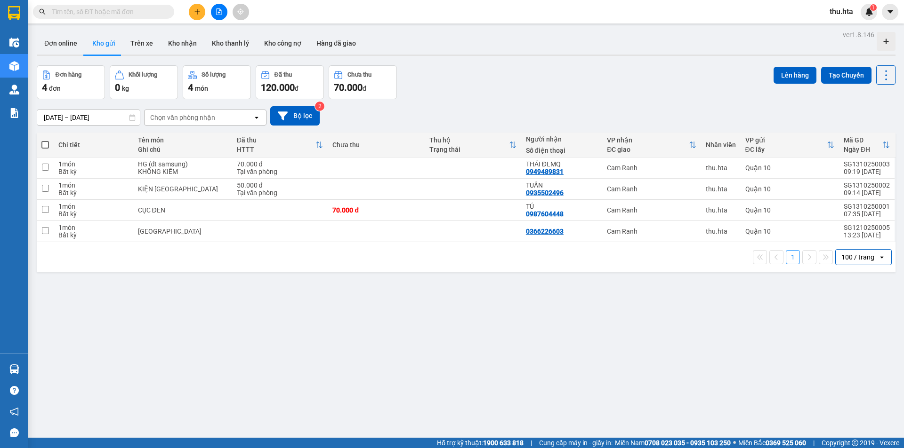
click at [721, 339] on div "ver 1.8.146 Đơn online Kho gửi Trên xe Kho nhận Kho thanh lý Kho công nợ Hàng đ…" at bounding box center [466, 252] width 866 height 448
click at [192, 236] on td "[GEOGRAPHIC_DATA]" at bounding box center [182, 231] width 99 height 21
checkbox input "true"
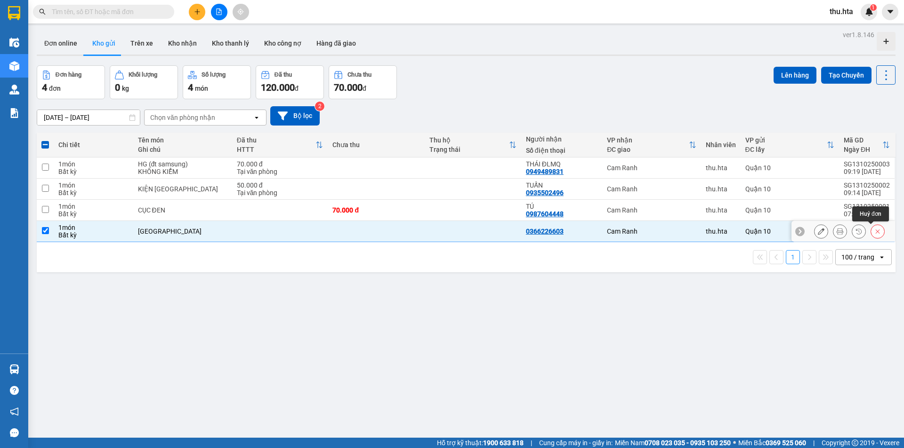
click at [874, 233] on icon at bounding box center [877, 231] width 7 height 7
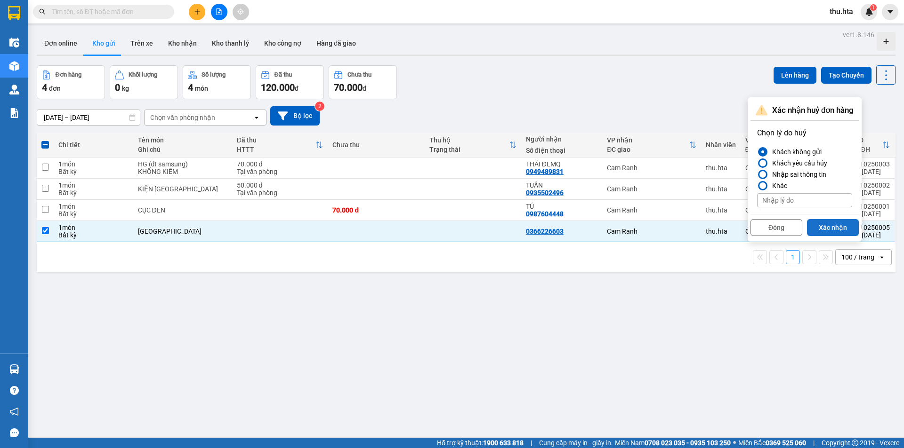
click at [835, 228] on button "Xác nhận" at bounding box center [833, 227] width 52 height 17
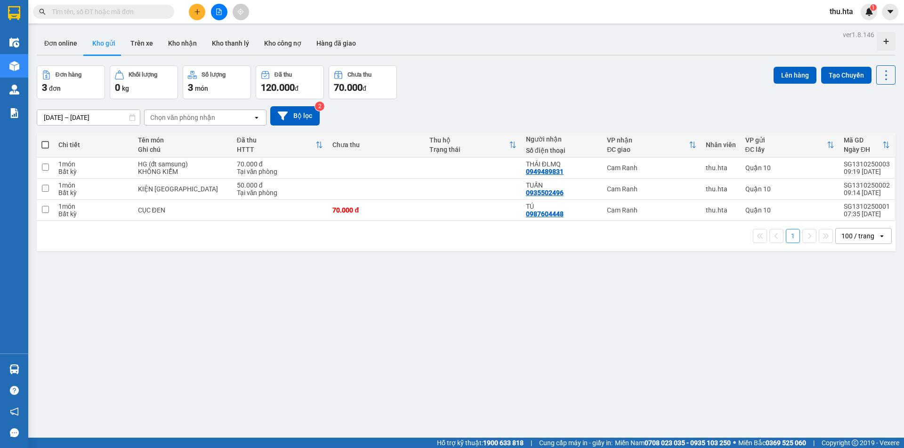
click at [231, 16] on div at bounding box center [219, 12] width 71 height 16
click at [222, 16] on button at bounding box center [219, 12] width 16 height 16
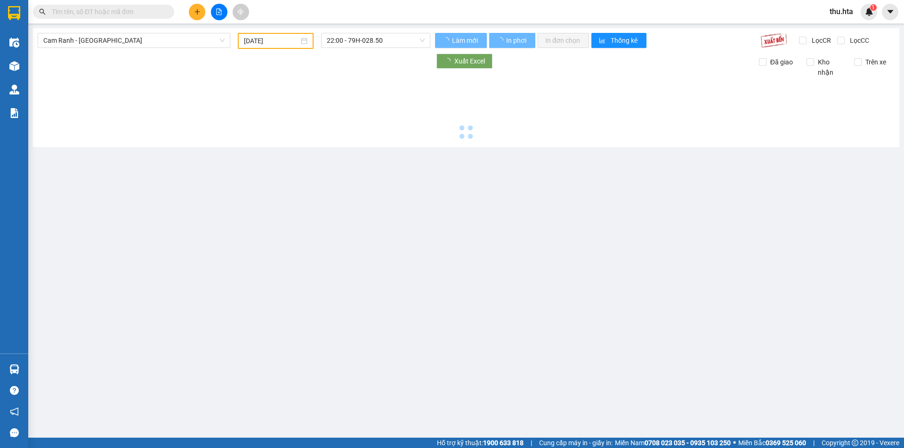
type input "[DATE]"
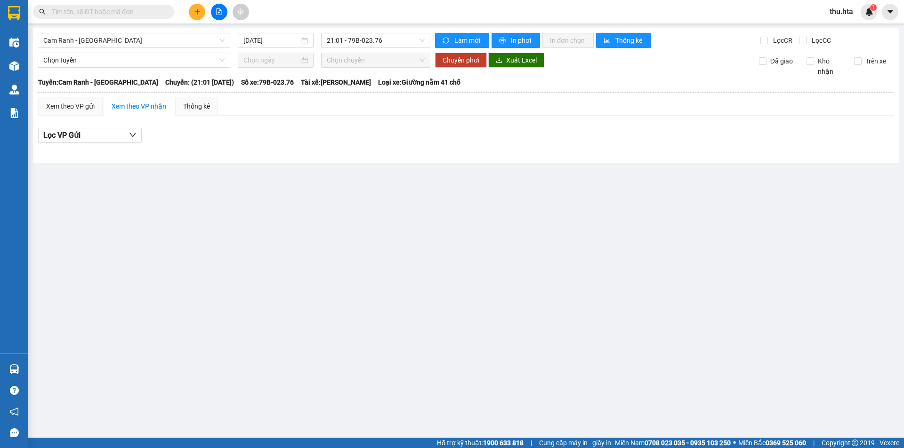
click at [136, 48] on div "Cam Ranh - [GEOGRAPHIC_DATA] [DATE] 21:01 - 79B-023.76 Làm mới In phơi In đơn c…" at bounding box center [466, 95] width 866 height 135
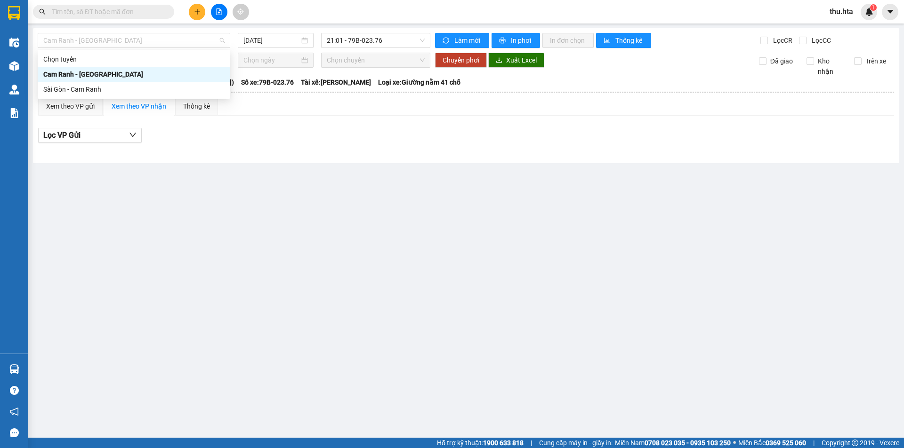
drag, startPoint x: 133, startPoint y: 44, endPoint x: 132, endPoint y: 71, distance: 27.3
click at [133, 49] on div "Cam Ranh - [GEOGRAPHIC_DATA] [DATE] 21:01 - 79B-023.76 Làm mới In phơi In đơn c…" at bounding box center [466, 95] width 866 height 135
click at [91, 94] on div "Sài Gòn - Cam Ranh" at bounding box center [133, 89] width 181 height 10
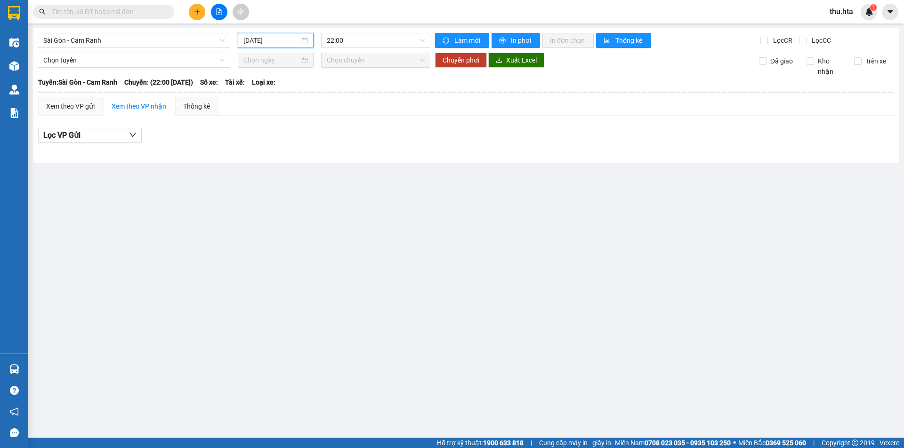
click at [271, 36] on input "[DATE]" at bounding box center [271, 40] width 56 height 10
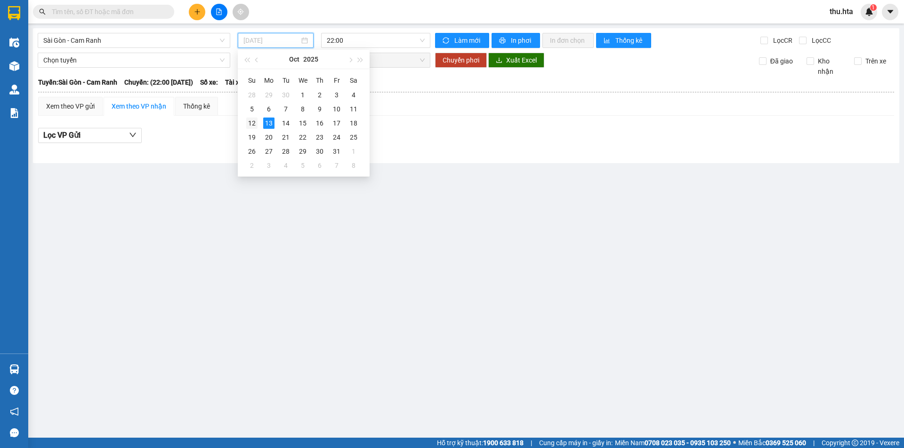
click at [250, 120] on div "12" at bounding box center [251, 123] width 11 height 11
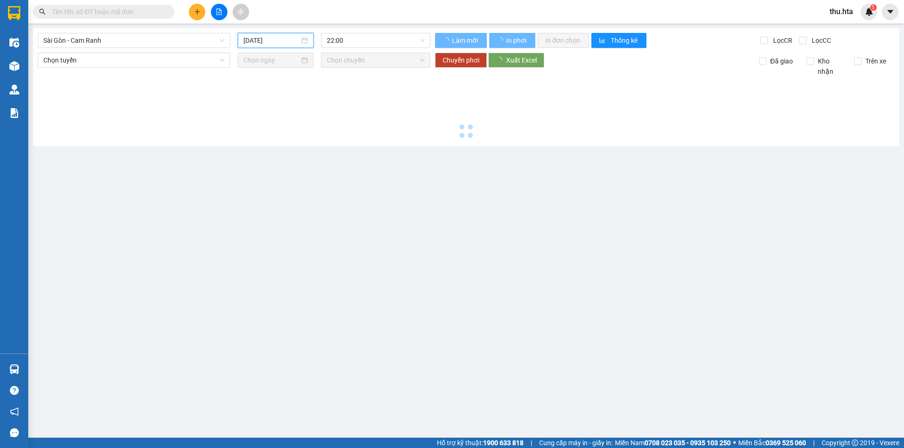
type input "[DATE]"
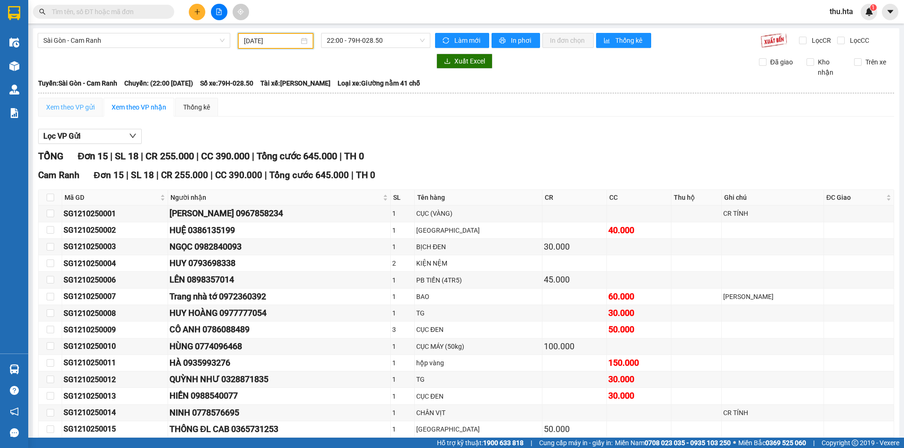
click at [82, 100] on div "Xem theo VP gửi" at bounding box center [70, 107] width 64 height 19
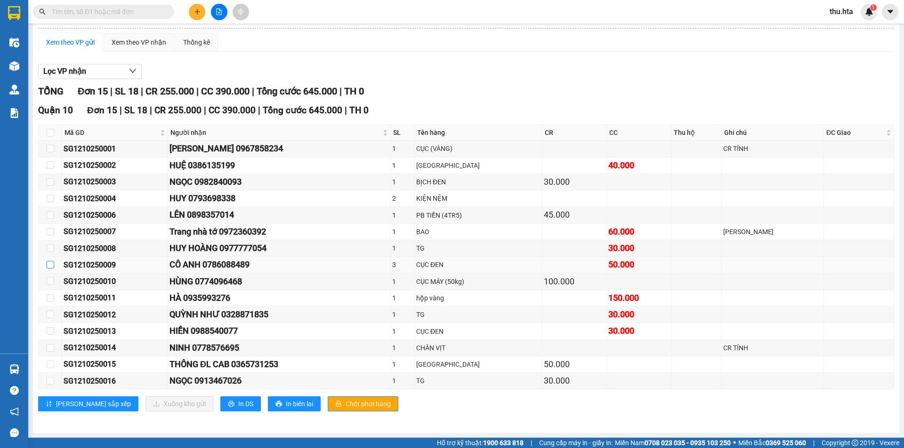
click at [51, 264] on input "checkbox" at bounding box center [51, 265] width 8 height 8
checkbox input "true"
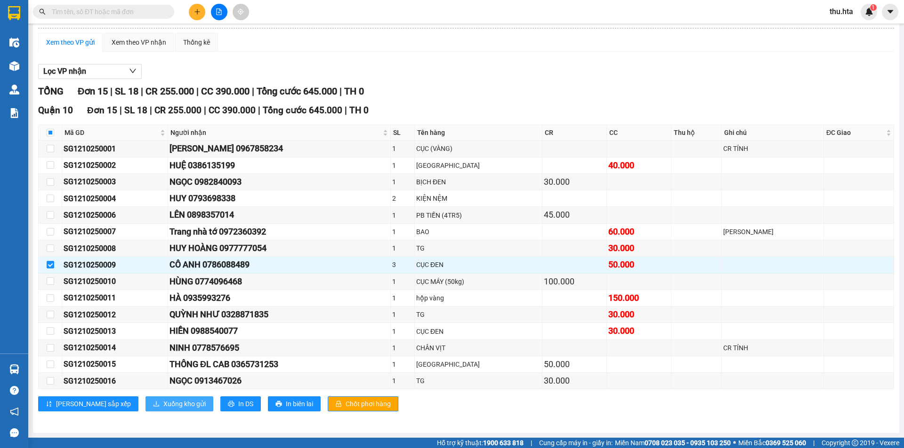
click at [163, 403] on span "Xuống kho gửi" at bounding box center [184, 404] width 42 height 10
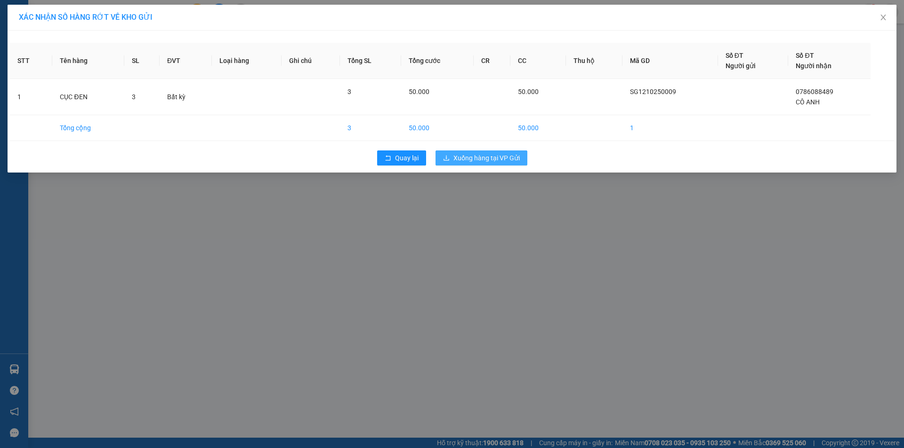
click at [505, 154] on span "Xuống hàng tại VP Gửi" at bounding box center [486, 158] width 66 height 10
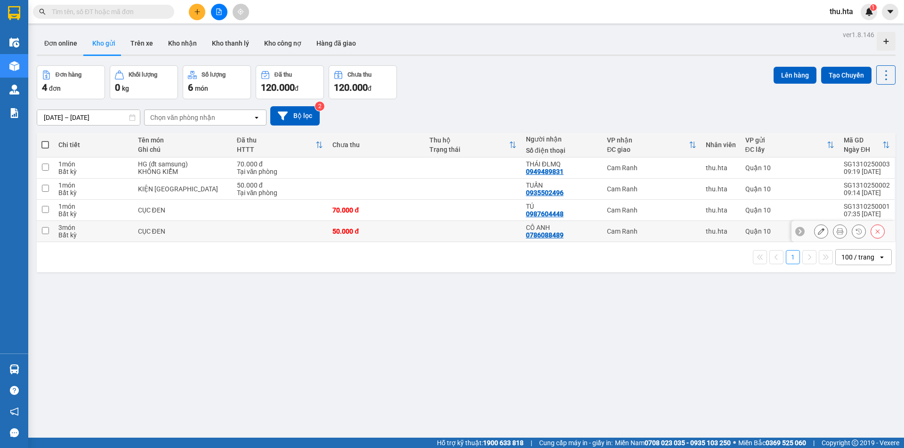
click at [855, 233] on icon at bounding box center [858, 231] width 7 height 7
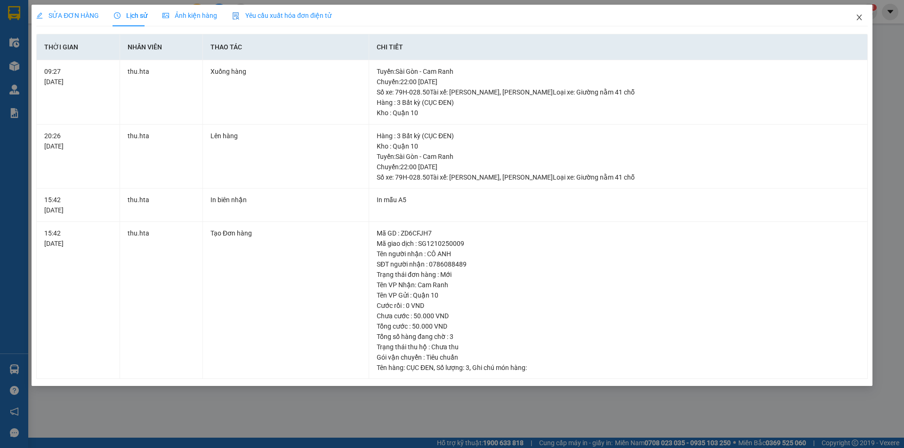
click at [854, 18] on span "Close" at bounding box center [859, 18] width 26 height 26
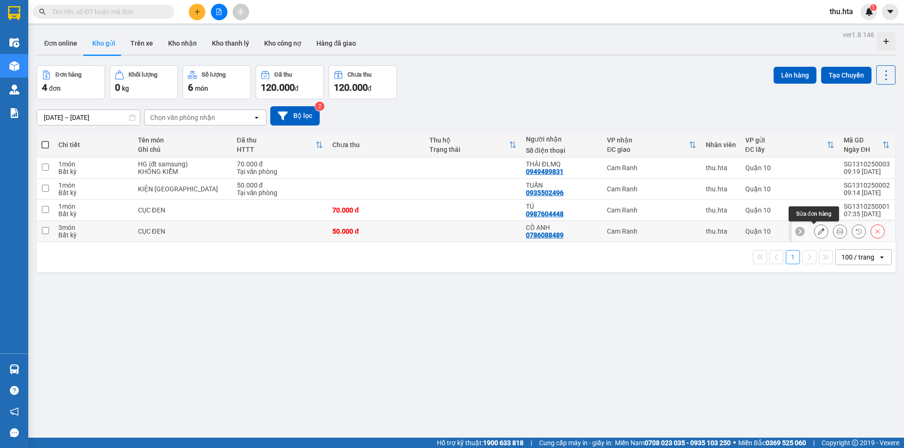
click at [819, 233] on button at bounding box center [820, 232] width 13 height 16
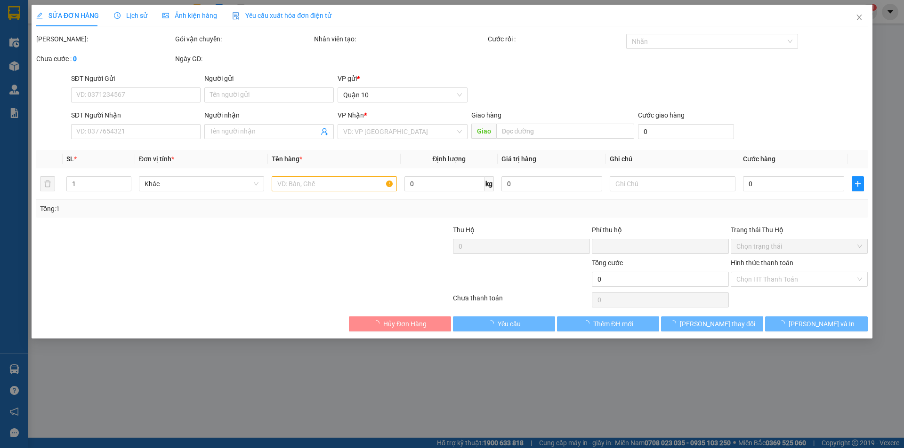
type input "0786088489"
type input "CÔ ANH"
type input "0"
type input "50.000"
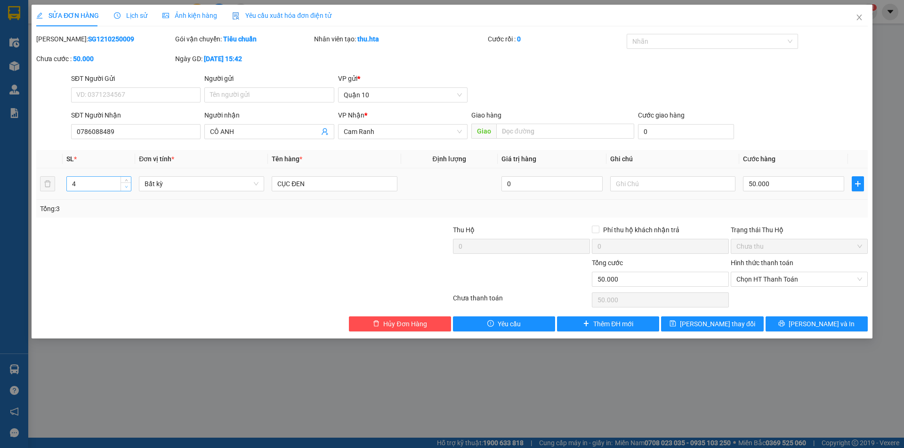
click at [126, 183] on span "Increase Value" at bounding box center [125, 180] width 10 height 6
click at [127, 185] on div at bounding box center [125, 184] width 10 height 14
click at [127, 187] on icon "down" at bounding box center [126, 186] width 3 height 3
click at [126, 188] on icon "down" at bounding box center [126, 186] width 3 height 3
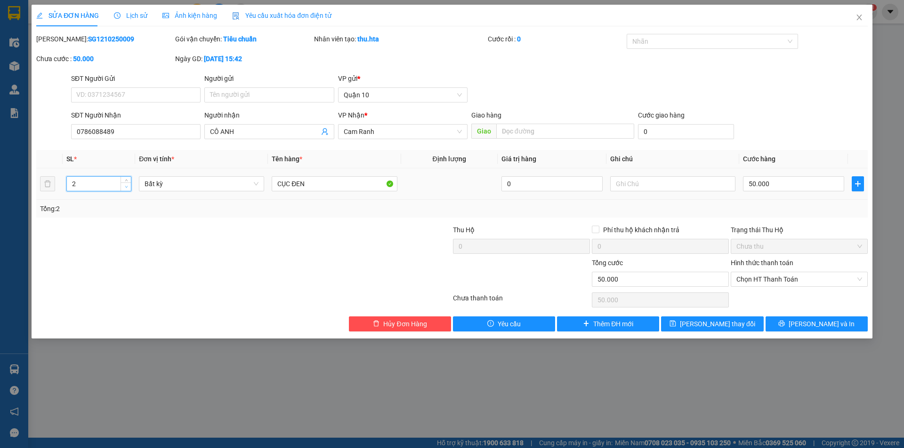
type input "1"
click at [126, 188] on icon "down" at bounding box center [126, 186] width 3 height 3
drag, startPoint x: 735, startPoint y: 328, endPoint x: 736, endPoint y: 339, distance: 11.0
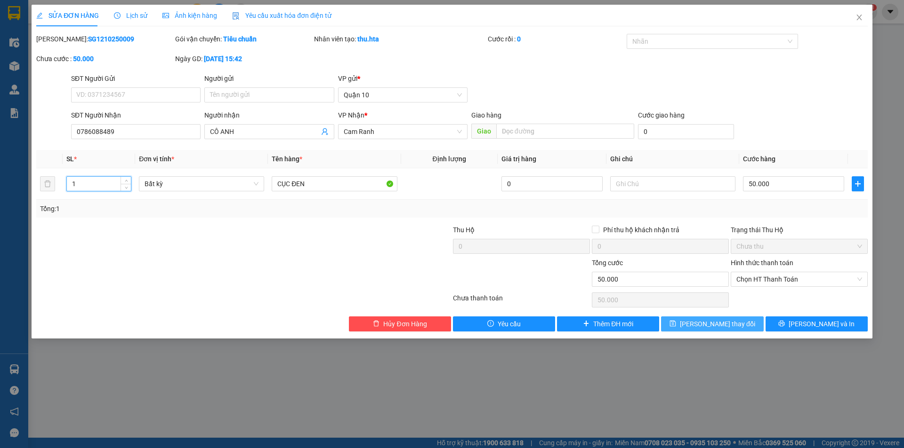
click at [734, 328] on span "[PERSON_NAME] thay đổi" at bounding box center [717, 324] width 75 height 10
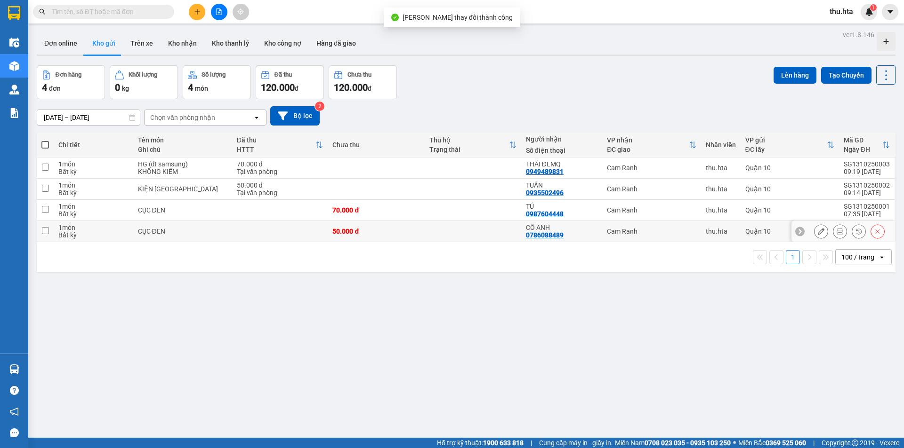
click at [244, 239] on td at bounding box center [280, 231] width 96 height 21
checkbox input "true"
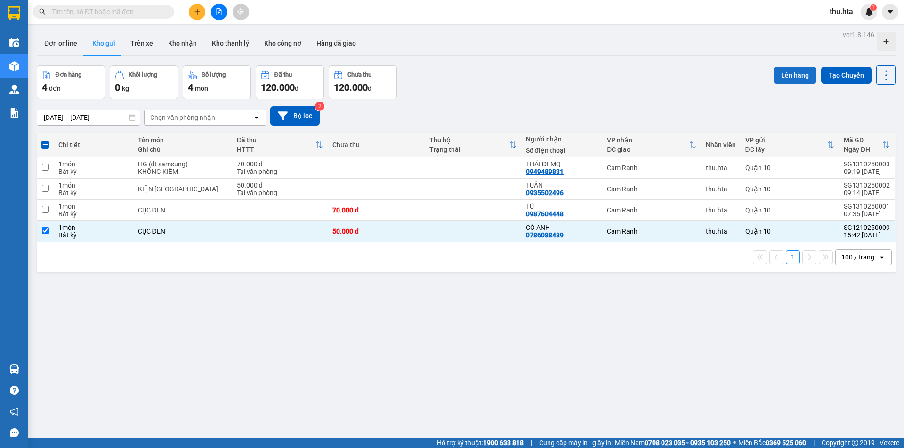
click at [789, 80] on button "Lên hàng" at bounding box center [794, 75] width 43 height 17
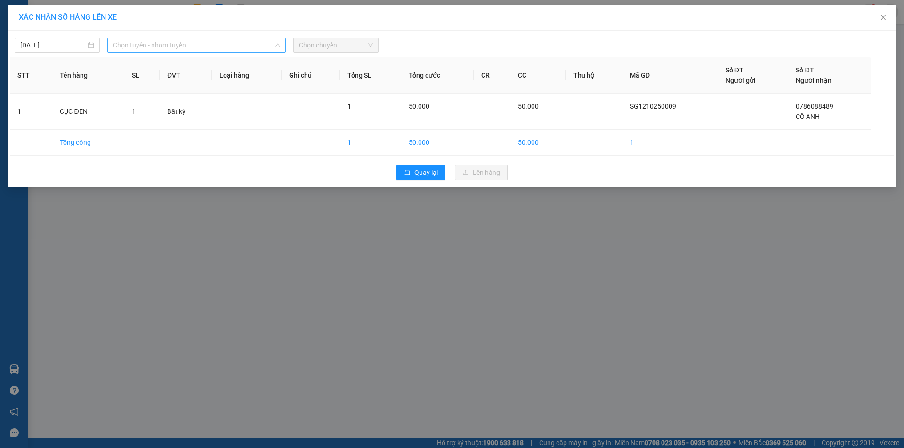
click at [143, 45] on span "Chọn tuyến - nhóm tuyến" at bounding box center [196, 45] width 167 height 14
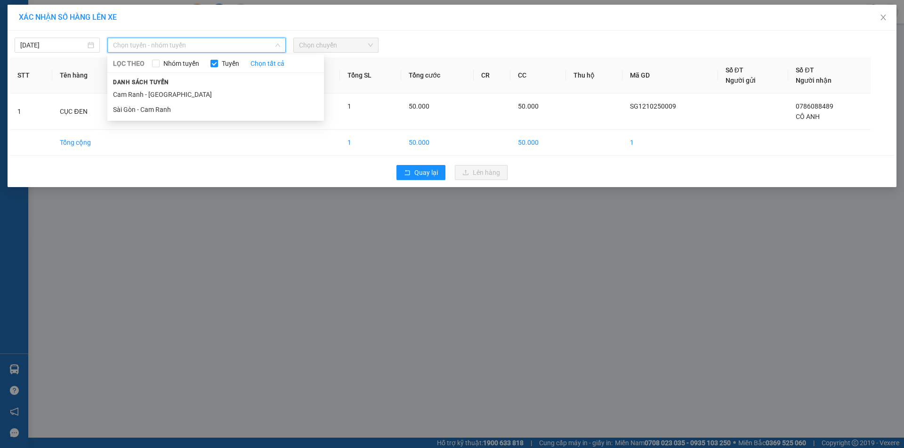
drag, startPoint x: 160, startPoint y: 109, endPoint x: 283, endPoint y: 75, distance: 128.4
click at [161, 108] on li "Sài Gòn - Cam Ranh" at bounding box center [215, 109] width 216 height 15
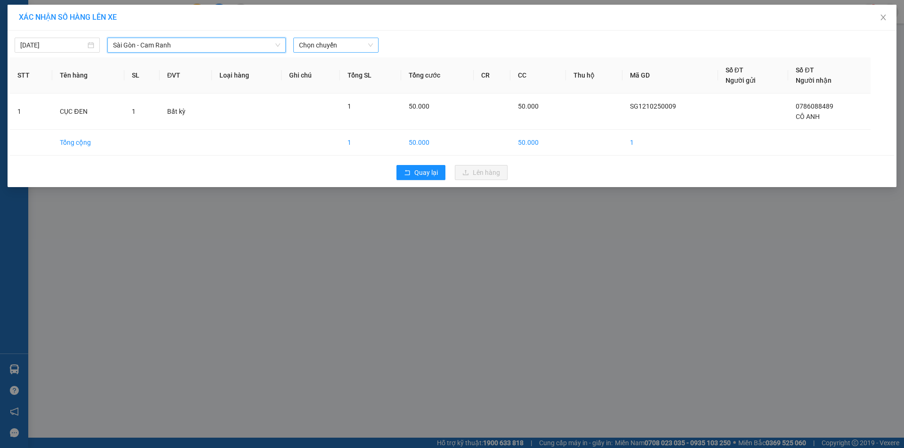
click at [336, 49] on span "Chọn chuyến" at bounding box center [336, 45] width 74 height 14
click at [49, 42] on input "[DATE]" at bounding box center [52, 45] width 65 height 10
click at [158, 41] on span "Sài Gòn - Cam Ranh" at bounding box center [196, 45] width 167 height 14
click at [346, 35] on div "[DATE] [GEOGRAPHIC_DATA] - Cam Ranh [GEOGRAPHIC_DATA] - Cam Ranh LỌC THEO Nhóm …" at bounding box center [452, 43] width 884 height 20
click at [342, 40] on span "Chọn chuyến" at bounding box center [336, 45] width 74 height 14
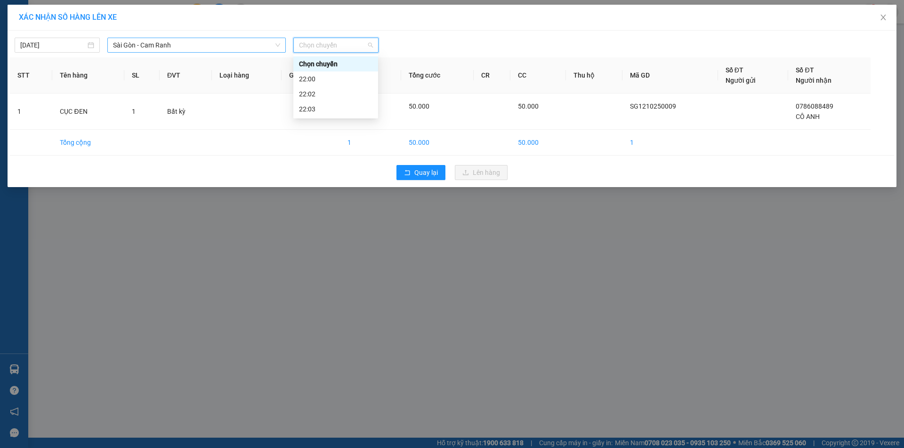
click at [212, 48] on span "Sài Gòn - Cam Ranh" at bounding box center [196, 45] width 167 height 14
drag, startPoint x: 51, startPoint y: 49, endPoint x: 38, endPoint y: 88, distance: 40.3
click at [49, 50] on input "[DATE]" at bounding box center [52, 45] width 65 height 10
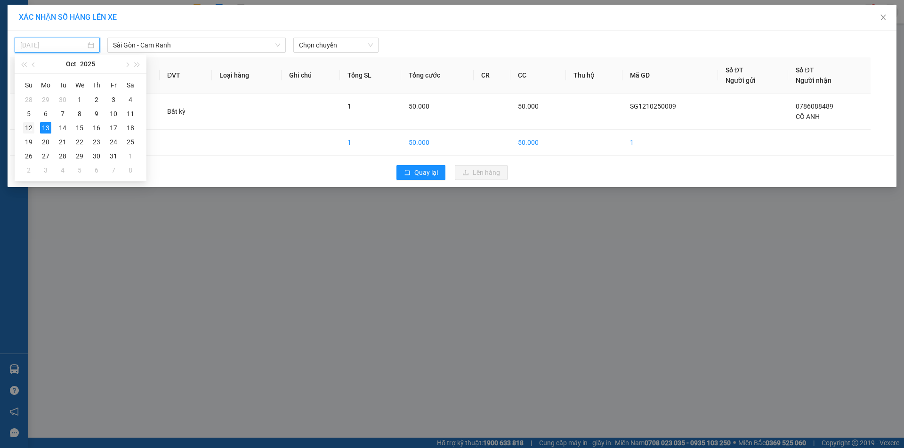
click at [30, 127] on div "12" at bounding box center [28, 127] width 11 height 11
type input "[DATE]"
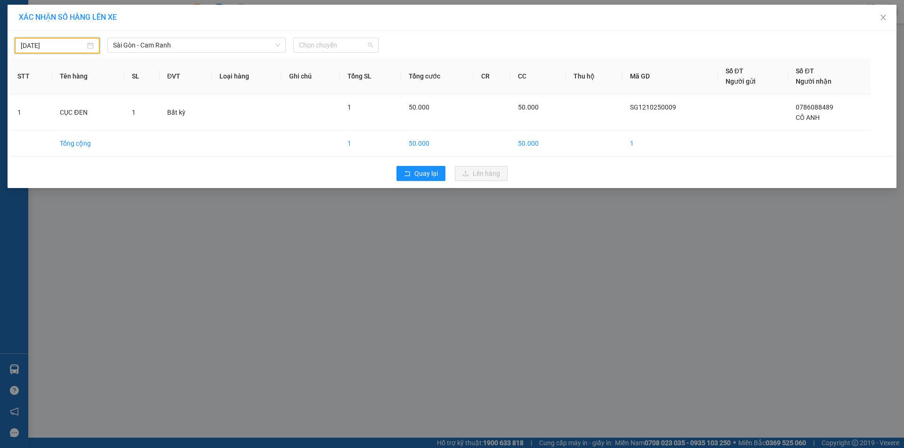
drag, startPoint x: 322, startPoint y: 40, endPoint x: 336, endPoint y: 84, distance: 46.2
click at [322, 41] on span "Chọn chuyến" at bounding box center [336, 45] width 74 height 14
drag, startPoint x: 343, startPoint y: 80, endPoint x: 368, endPoint y: 98, distance: 31.3
click at [347, 80] on div "22:00 - 79H-028.50" at bounding box center [335, 79] width 73 height 10
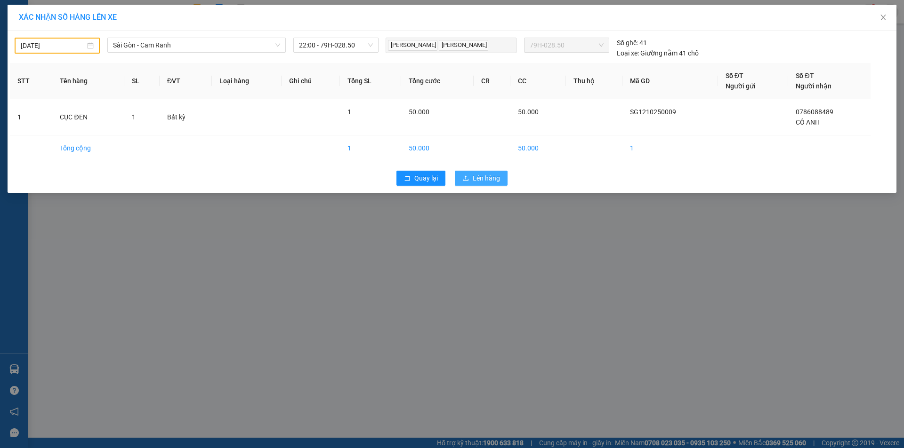
click at [494, 175] on span "Lên hàng" at bounding box center [485, 178] width 27 height 10
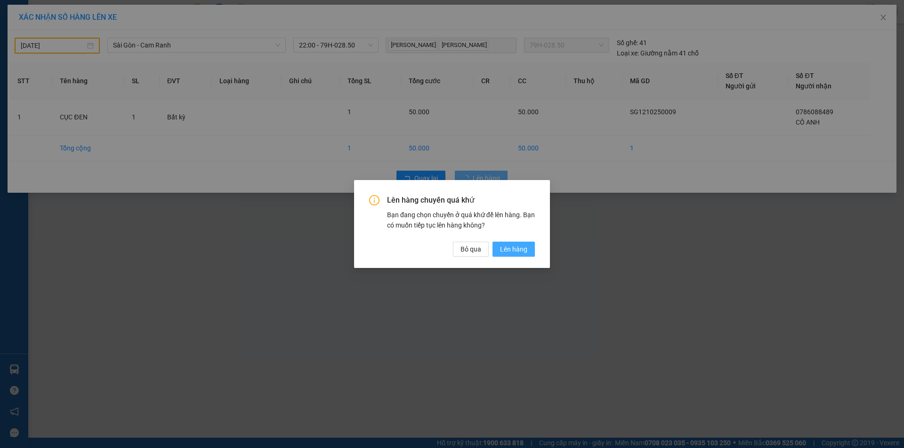
click at [521, 244] on span "Lên hàng" at bounding box center [513, 249] width 27 height 10
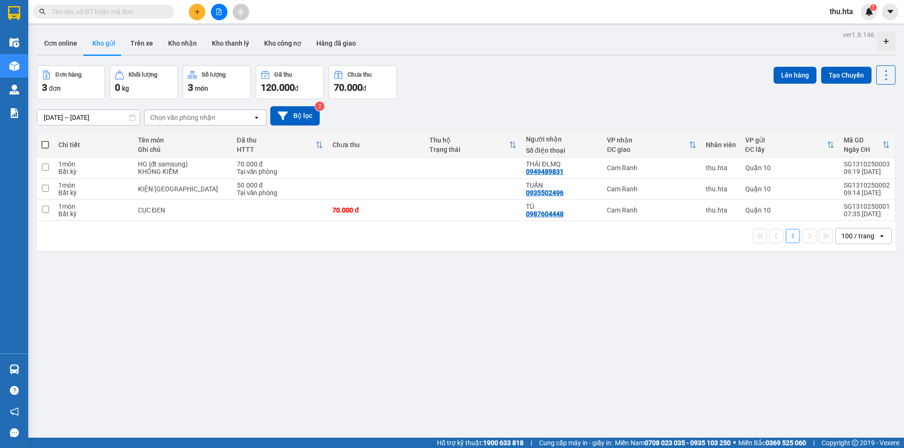
click at [216, 15] on icon "file-add" at bounding box center [218, 11] width 5 height 7
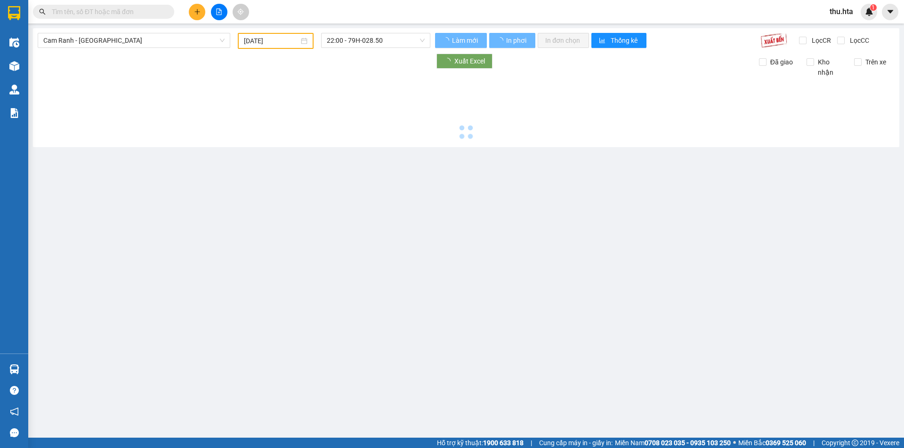
type input "[DATE]"
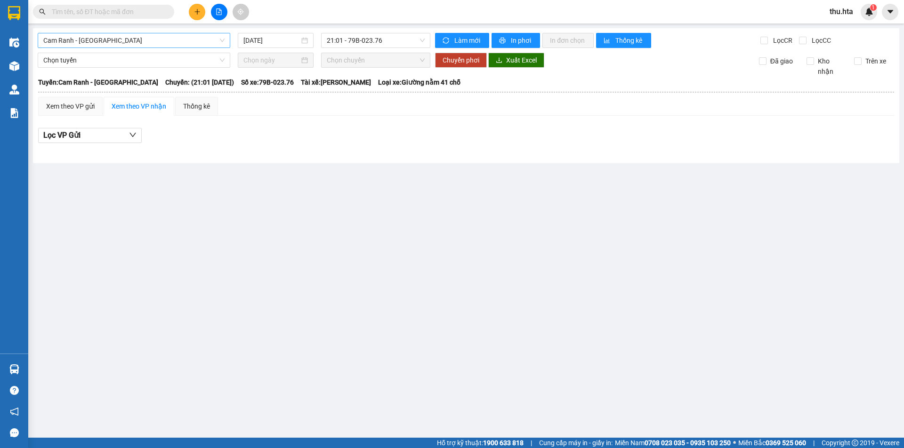
click at [168, 42] on span "Cam Ranh - [GEOGRAPHIC_DATA]" at bounding box center [133, 40] width 181 height 14
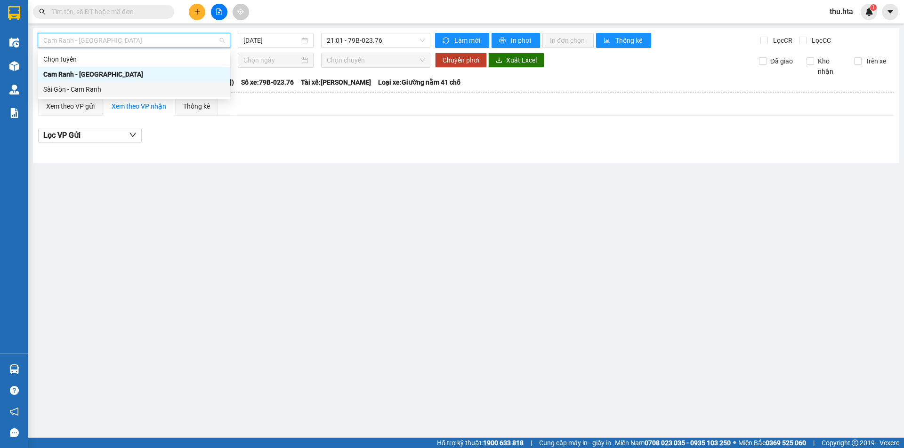
click at [141, 87] on div "Sài Gòn - Cam Ranh" at bounding box center [133, 89] width 181 height 10
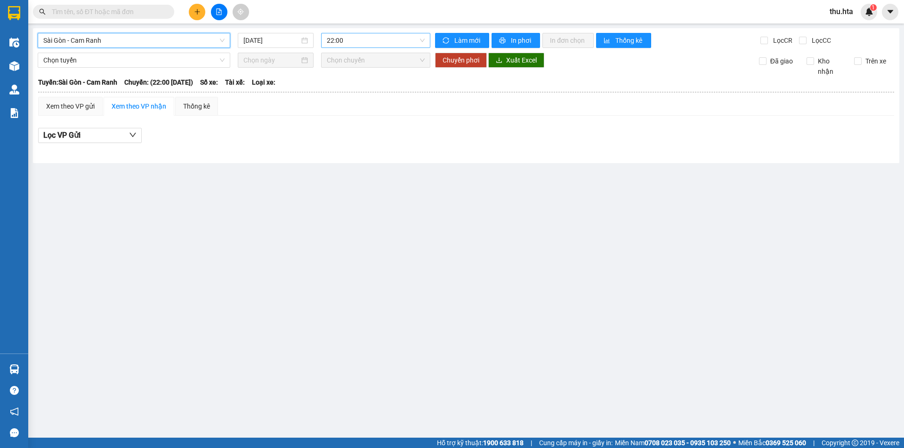
click at [369, 43] on span "22:00" at bounding box center [376, 40] width 98 height 14
drag, startPoint x: 286, startPoint y: 37, endPoint x: 270, endPoint y: 115, distance: 79.7
click at [285, 37] on input "[DATE]" at bounding box center [271, 40] width 56 height 10
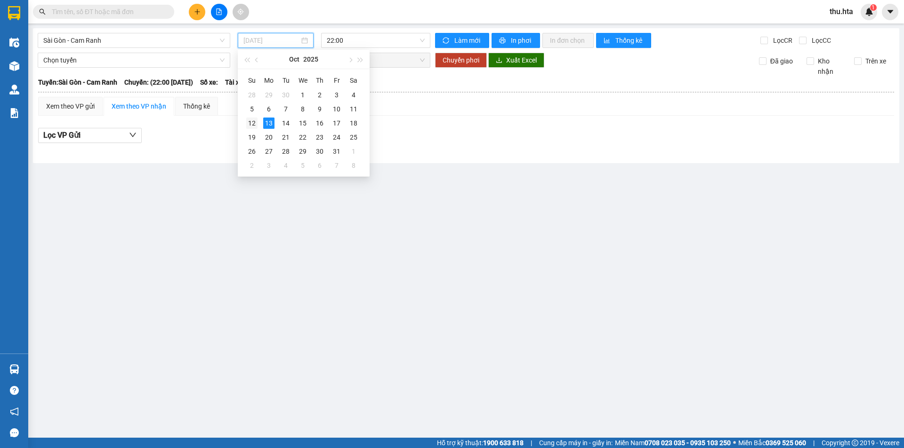
click at [258, 125] on td "12" at bounding box center [251, 123] width 17 height 14
type input "[DATE]"
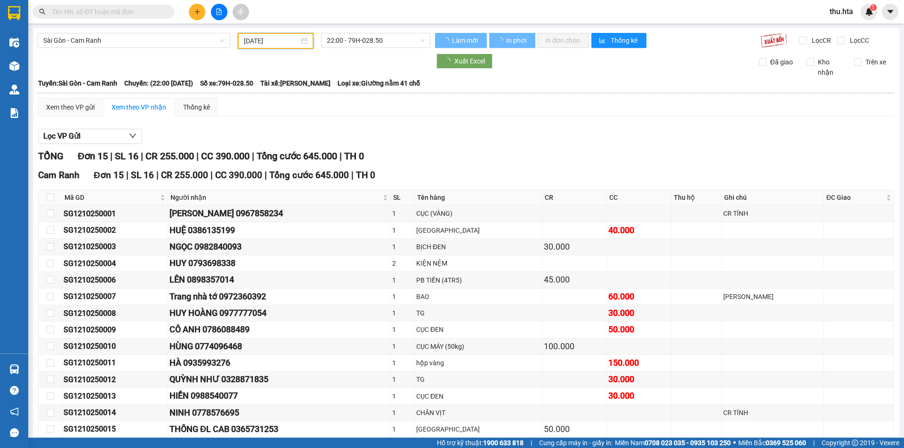
click at [361, 40] on span "22:00 - 79H-028.50" at bounding box center [376, 40] width 98 height 14
